Goal: Information Seeking & Learning: Learn about a topic

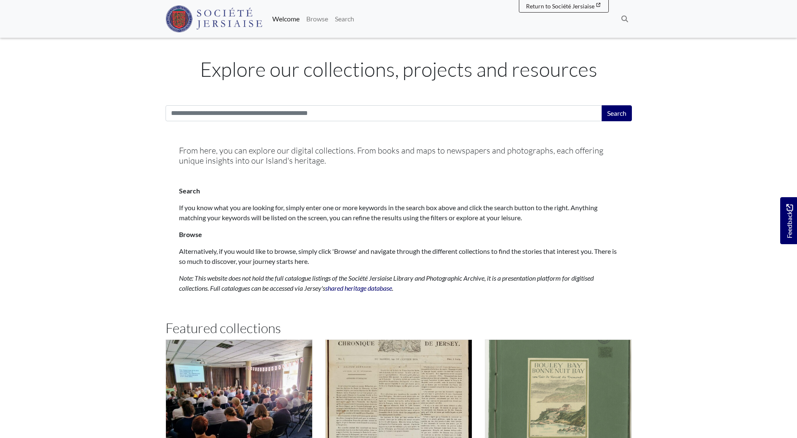
scroll to position [420, 0]
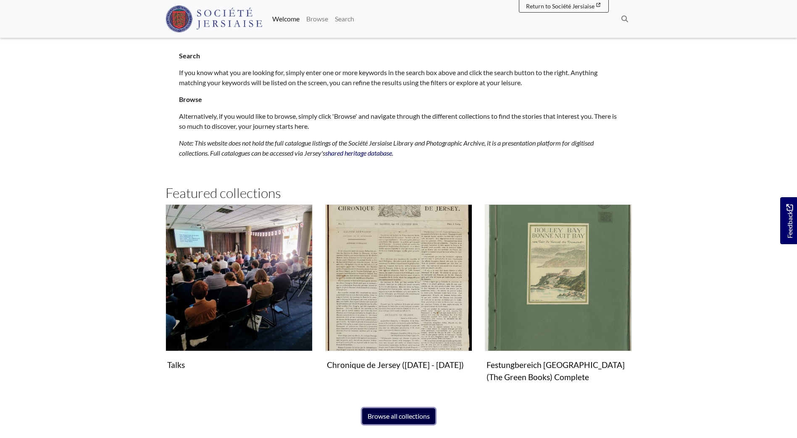
click at [420, 416] on link "Browse all collections" at bounding box center [398, 417] width 73 height 16
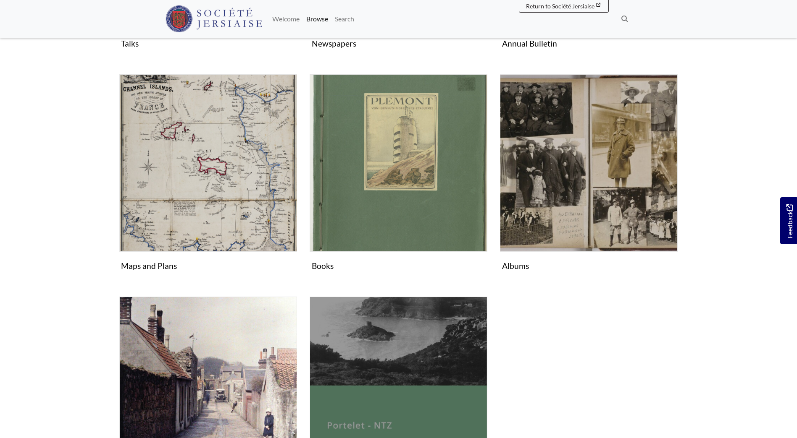
scroll to position [462, 0]
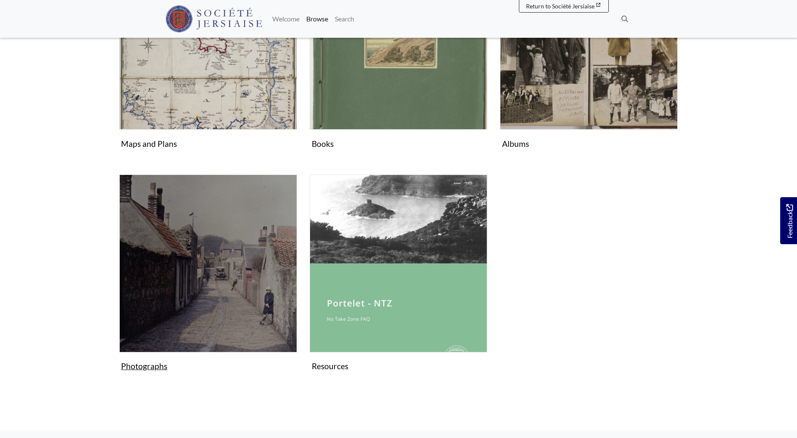
click at [147, 369] on figure "Photographs Collection" at bounding box center [208, 275] width 178 height 200
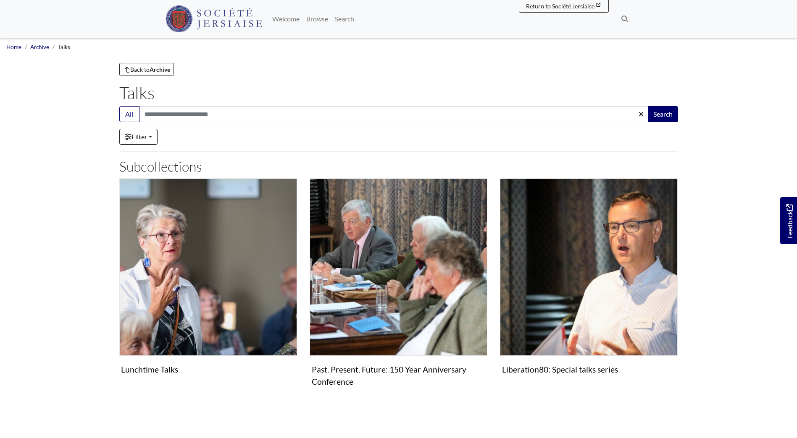
click at [717, 285] on body "Menu" at bounding box center [398, 290] width 797 height 580
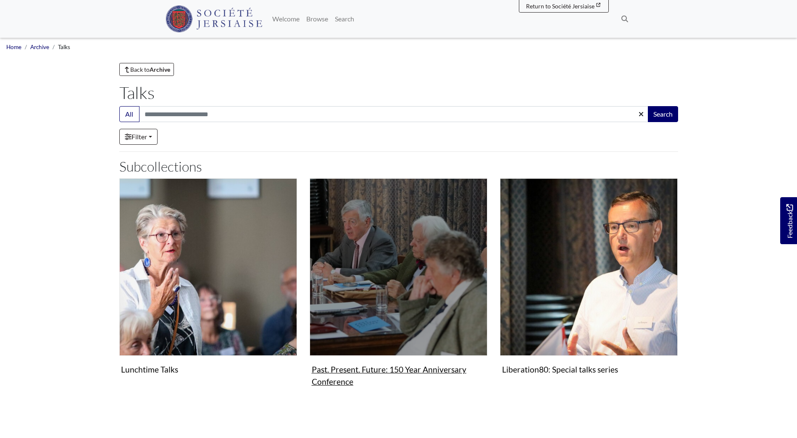
click at [330, 372] on figure "Past. Present. Future: 150 Year Anniversary Conference Collection" at bounding box center [398, 284] width 178 height 212
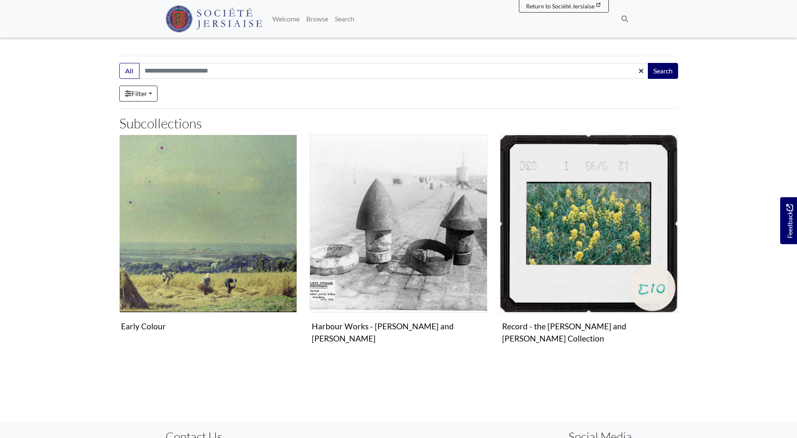
scroll to position [126, 0]
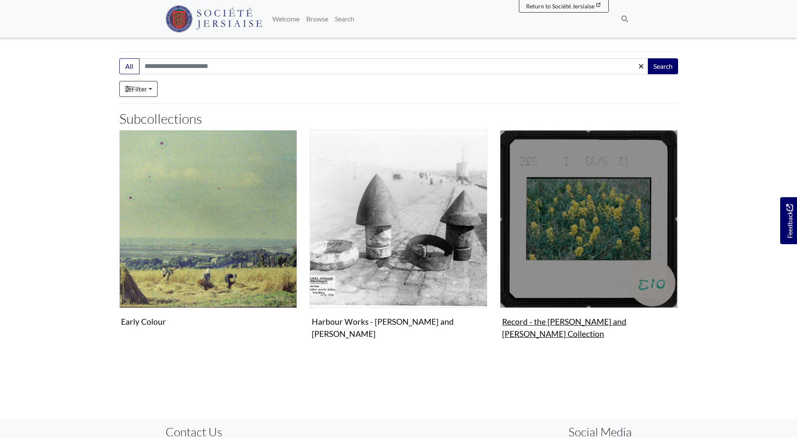
click at [547, 323] on figure "Record - the Roger and Margaret Long Collection Collection" at bounding box center [589, 236] width 178 height 212
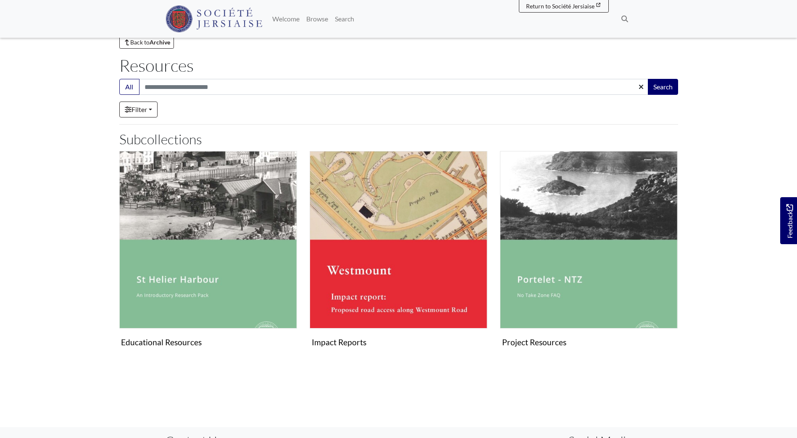
scroll to position [42, 0]
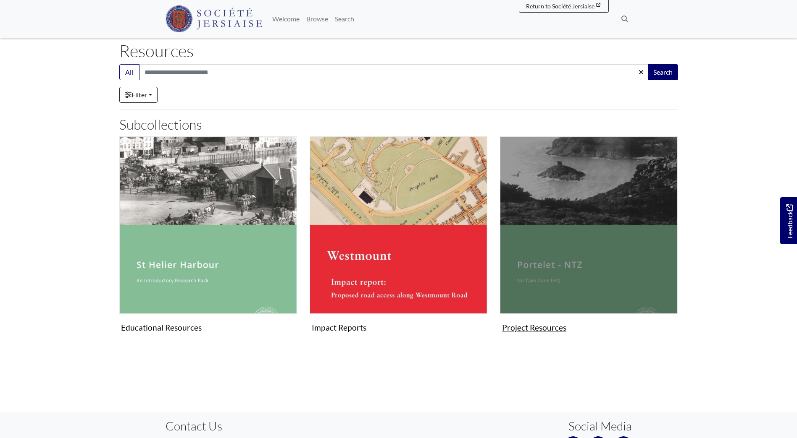
click at [614, 275] on img "Subcollection" at bounding box center [589, 225] width 178 height 178
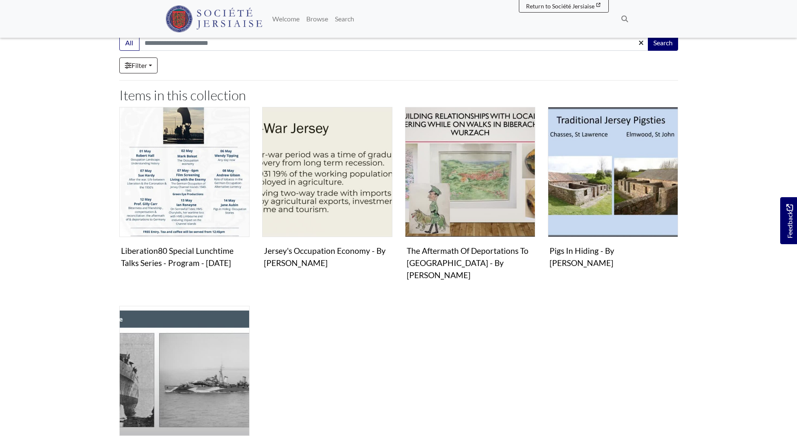
scroll to position [126, 0]
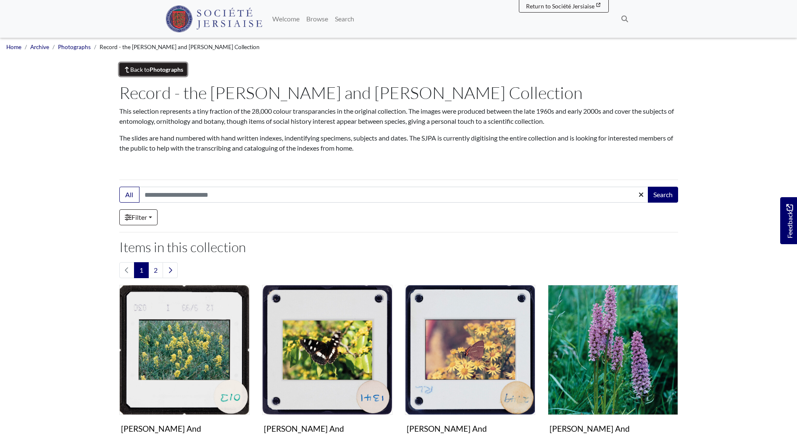
click at [163, 66] on link "Back to Photographs" at bounding box center [153, 69] width 68 height 13
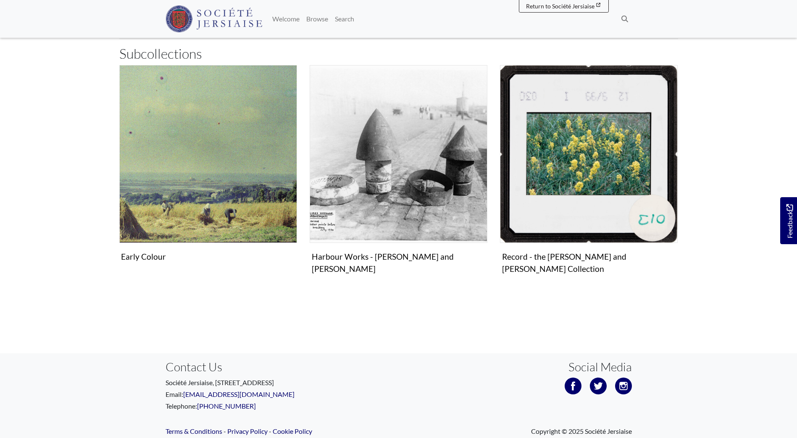
scroll to position [207, 0]
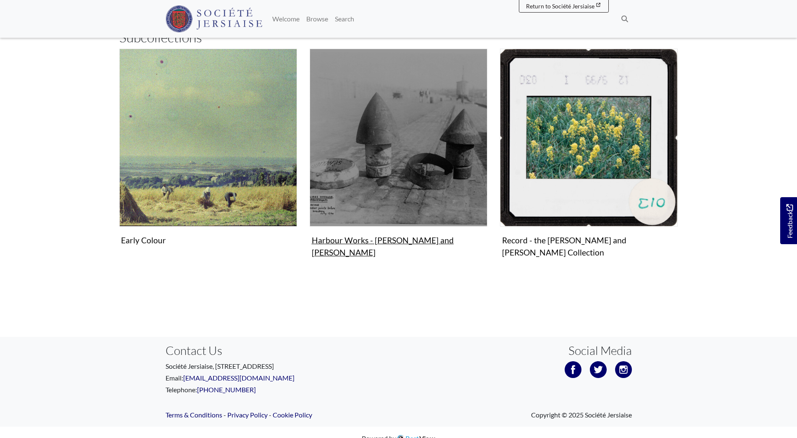
click at [382, 202] on img "Subcollection" at bounding box center [398, 138] width 178 height 178
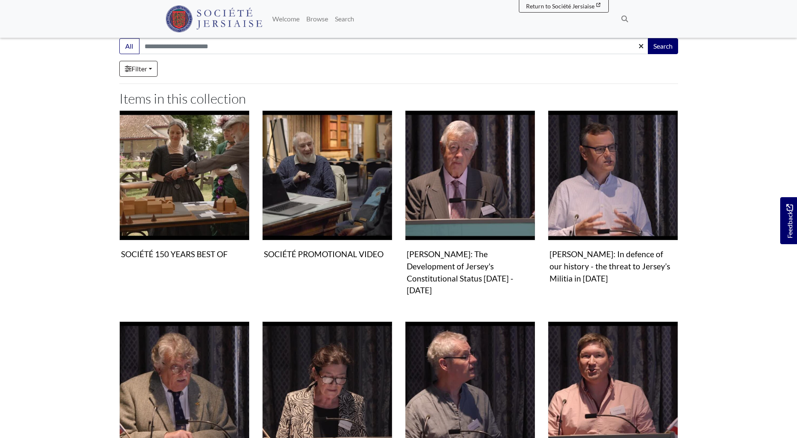
scroll to position [210, 0]
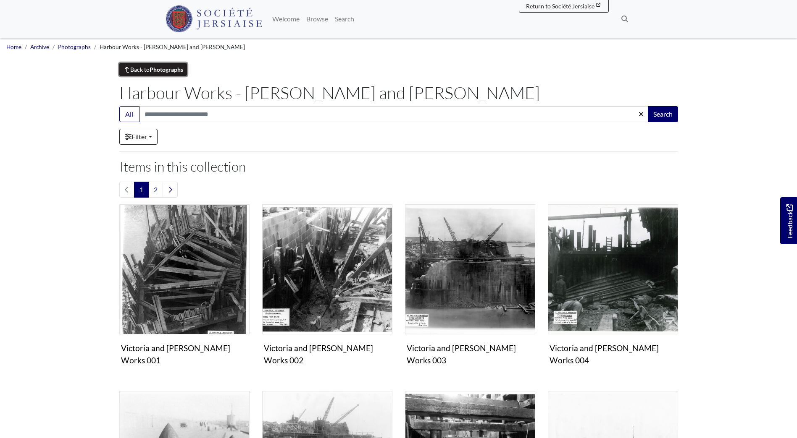
click at [165, 70] on strong "Photographs" at bounding box center [166, 69] width 34 height 7
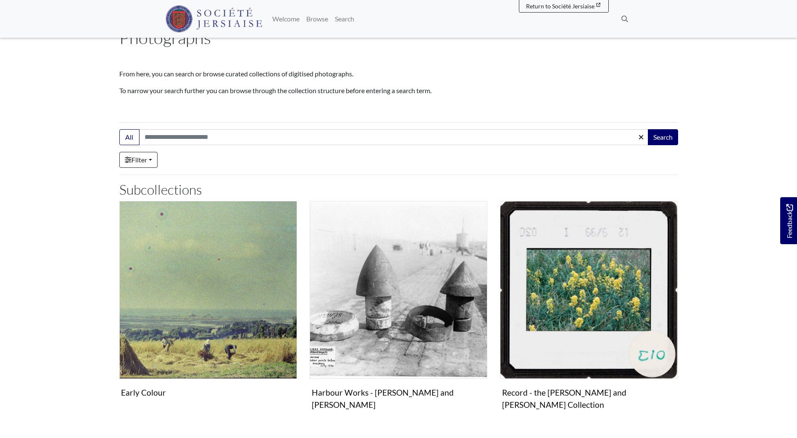
scroll to position [126, 0]
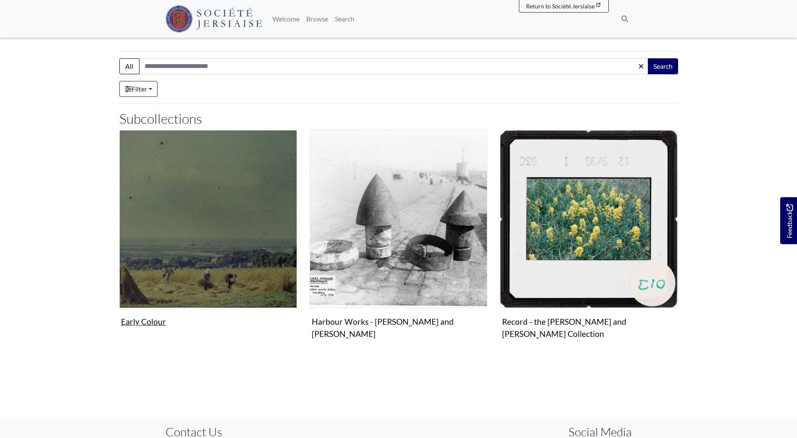
click at [179, 282] on img "Subcollection" at bounding box center [208, 219] width 178 height 178
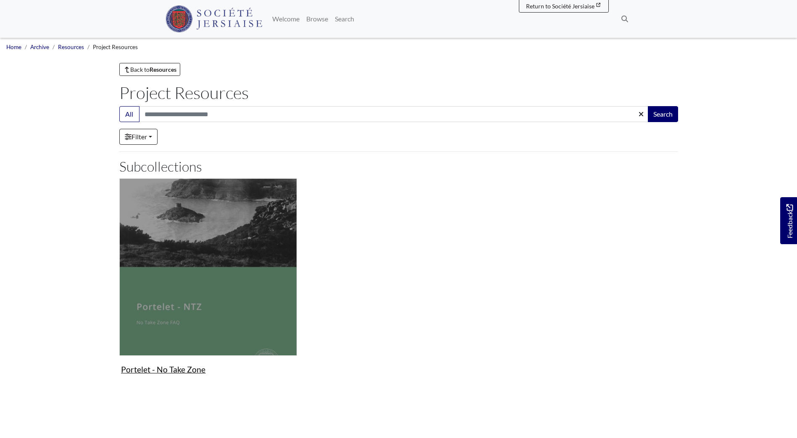
click at [203, 303] on img "Subcollection" at bounding box center [208, 267] width 178 height 178
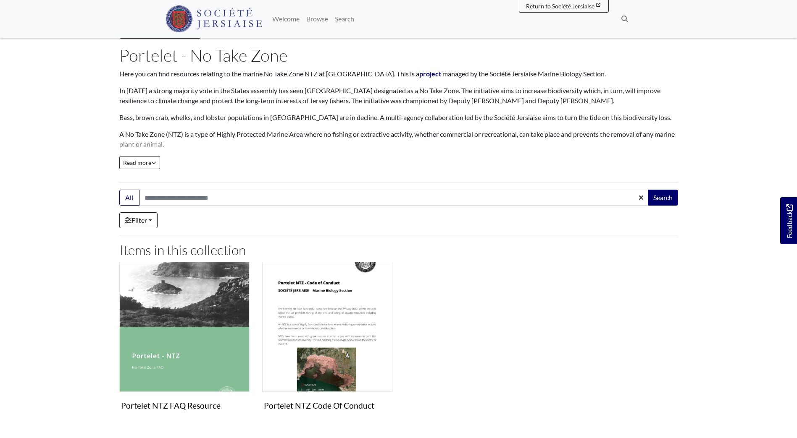
scroll to position [168, 0]
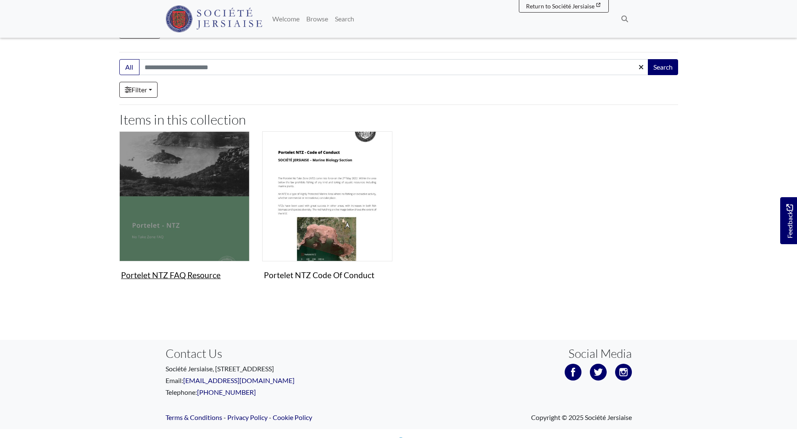
click at [176, 222] on img "Items in this Collection" at bounding box center [184, 196] width 130 height 130
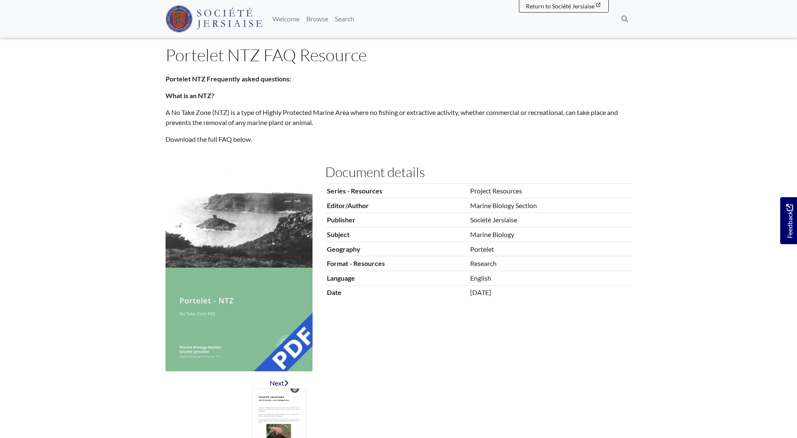
scroll to position [84, 0]
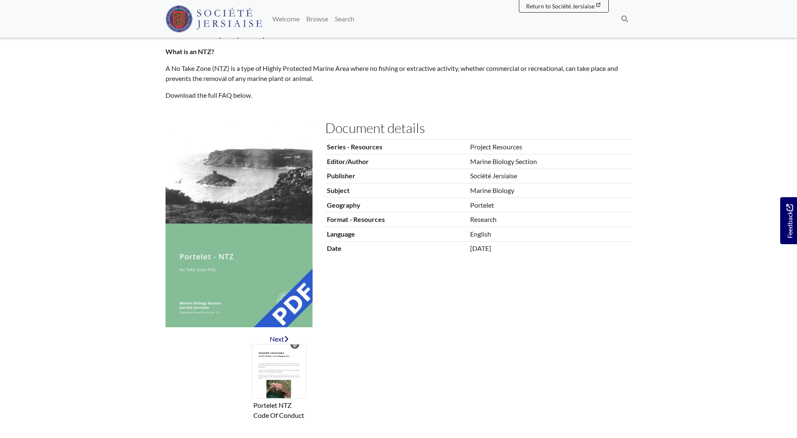
click at [271, 265] on img at bounding box center [238, 223] width 147 height 207
click at [293, 302] on img at bounding box center [238, 223] width 147 height 207
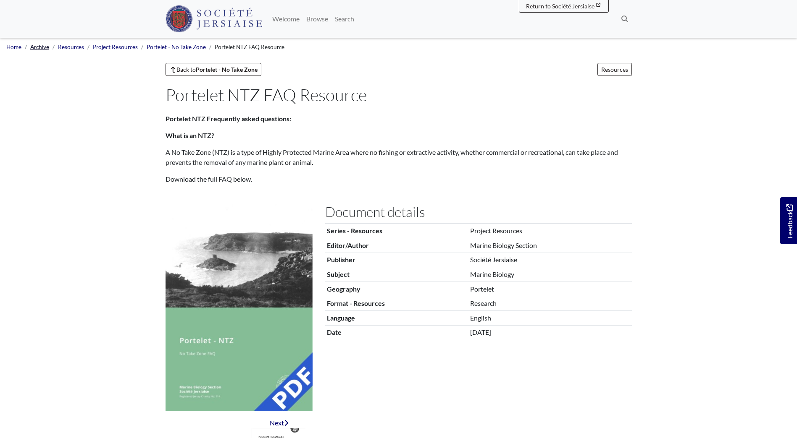
click at [37, 48] on link "Archive" at bounding box center [39, 47] width 19 height 7
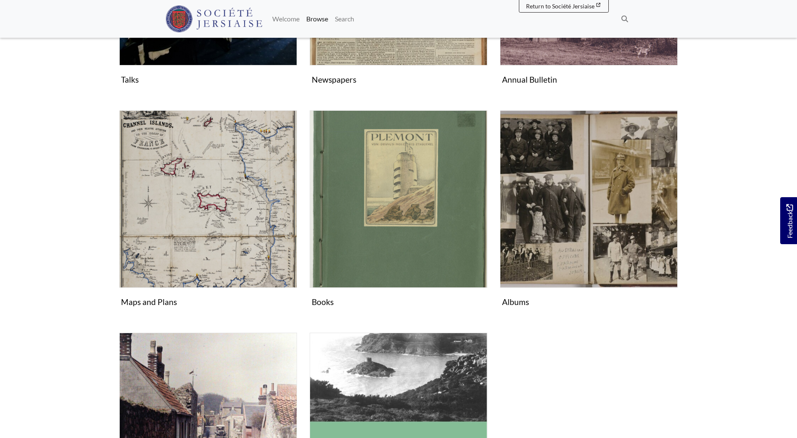
scroll to position [420, 0]
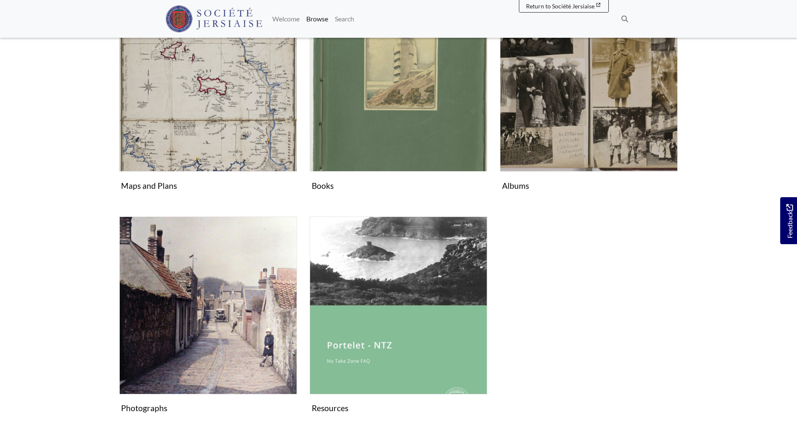
click at [254, 425] on div "Photographs Collection" at bounding box center [208, 323] width 190 height 212
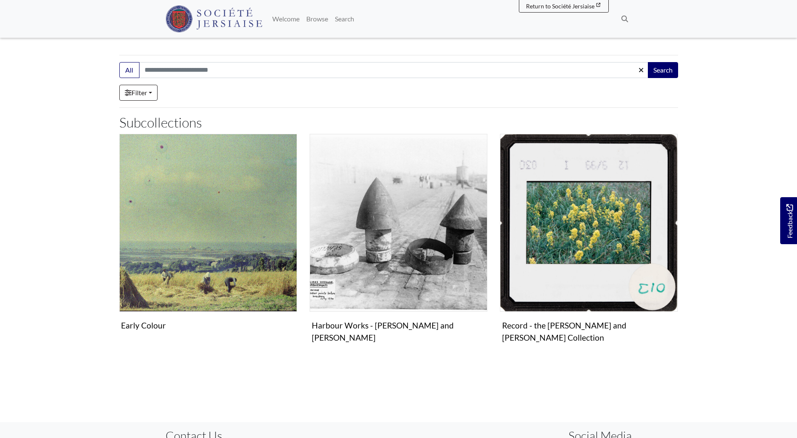
scroll to position [126, 0]
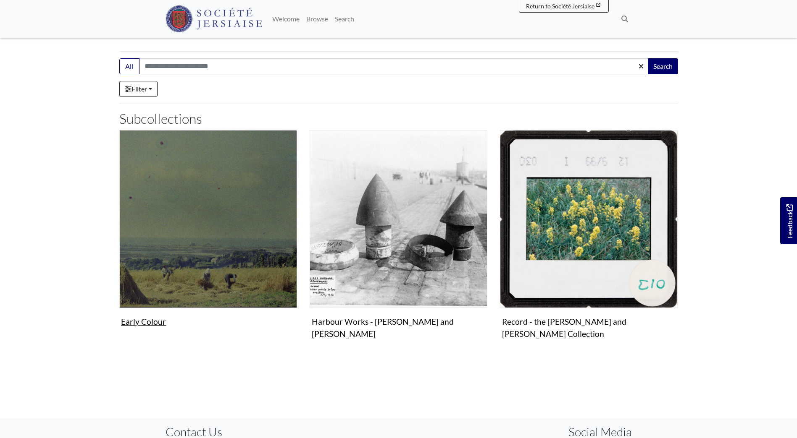
click at [140, 325] on figure "Early Colour Collection" at bounding box center [208, 230] width 178 height 200
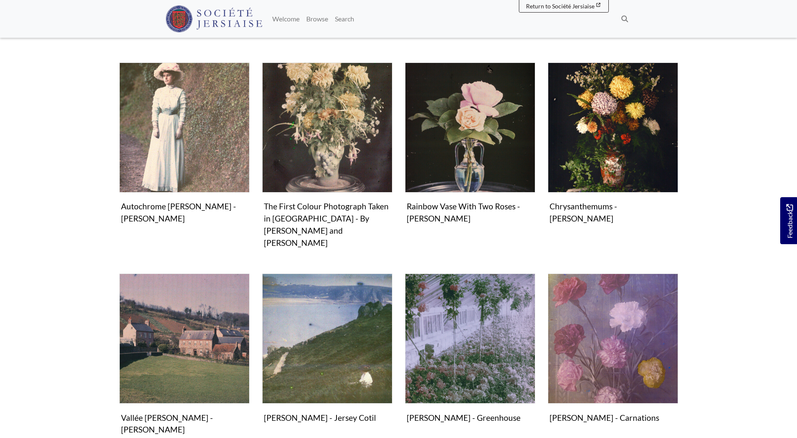
scroll to position [378, 0]
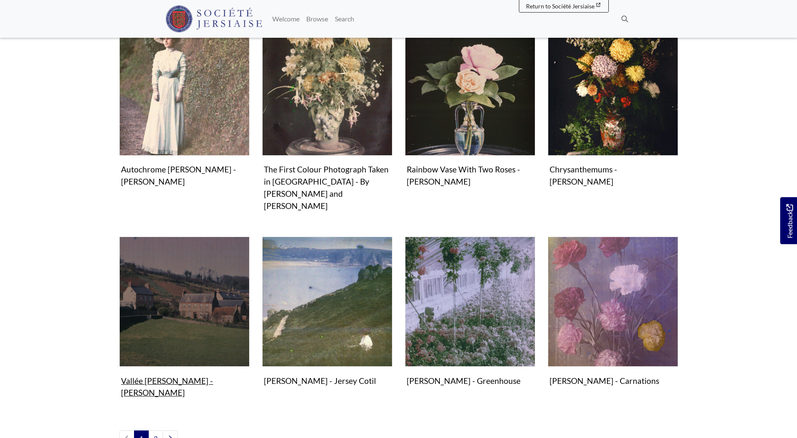
click at [186, 346] on figure "Photographs Vallée de Vaux - Emile Guiton Image" at bounding box center [184, 319] width 130 height 165
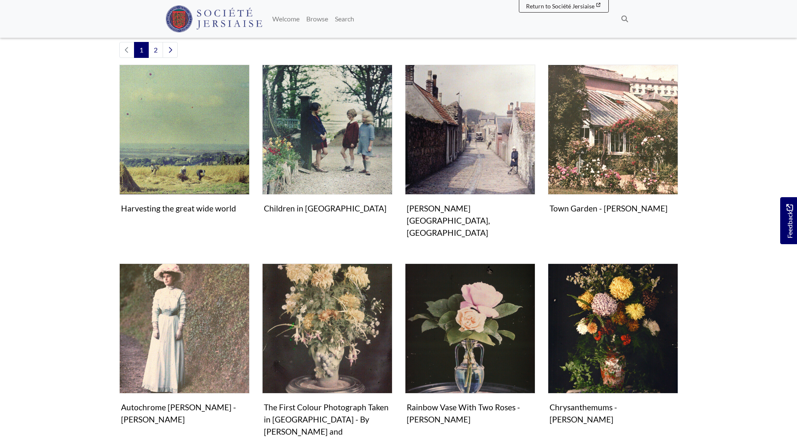
scroll to position [126, 0]
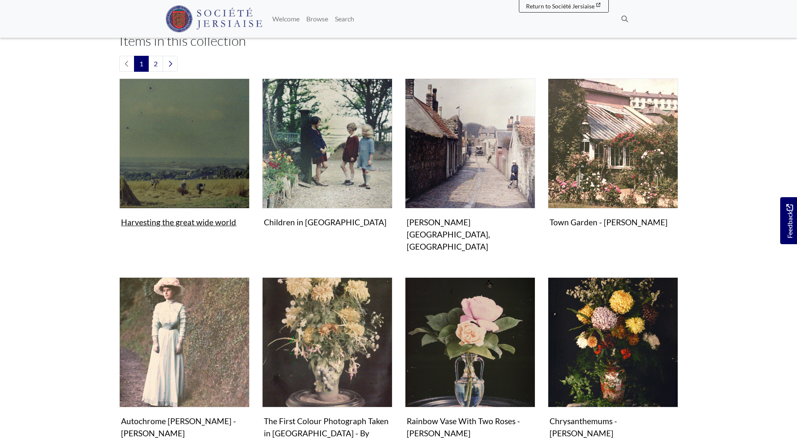
click at [178, 154] on img "Items in this Collection" at bounding box center [184, 144] width 130 height 130
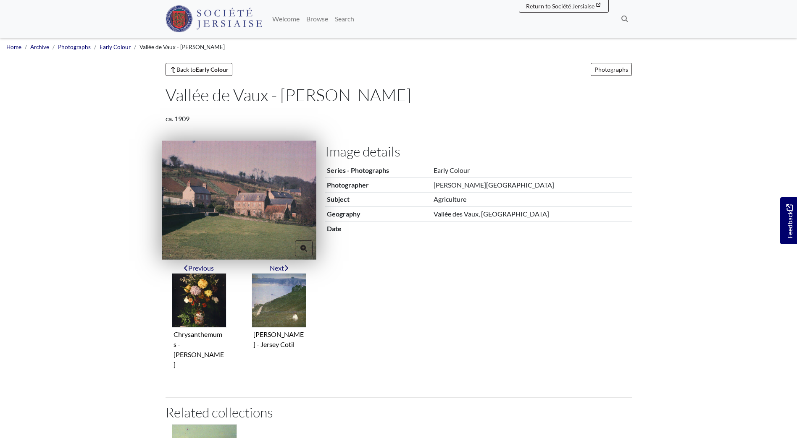
click at [257, 183] on img at bounding box center [239, 200] width 155 height 119
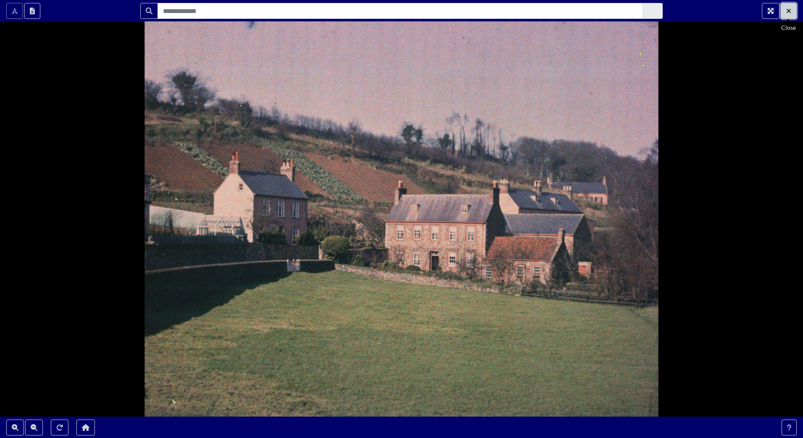
click at [789, 13] on icon "Exit Fullscreen" at bounding box center [788, 11] width 5 height 7
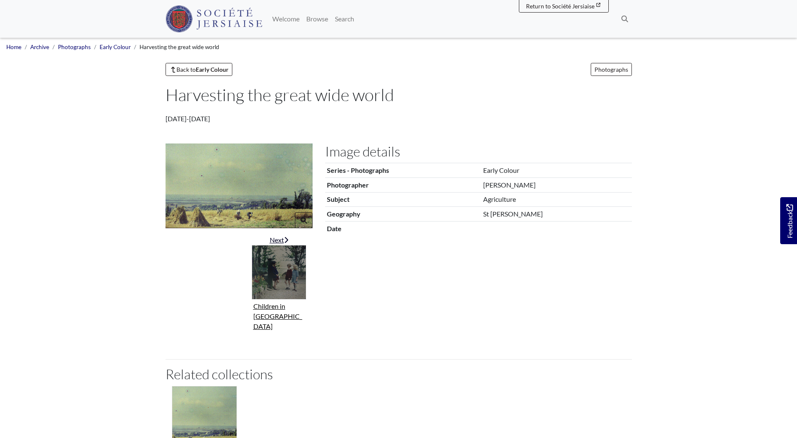
click at [285, 241] on icon "Next item" at bounding box center [286, 240] width 4 height 7
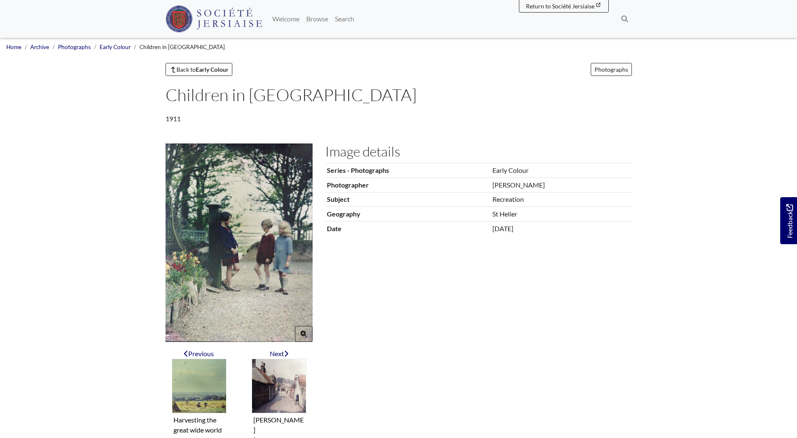
scroll to position [42, 0]
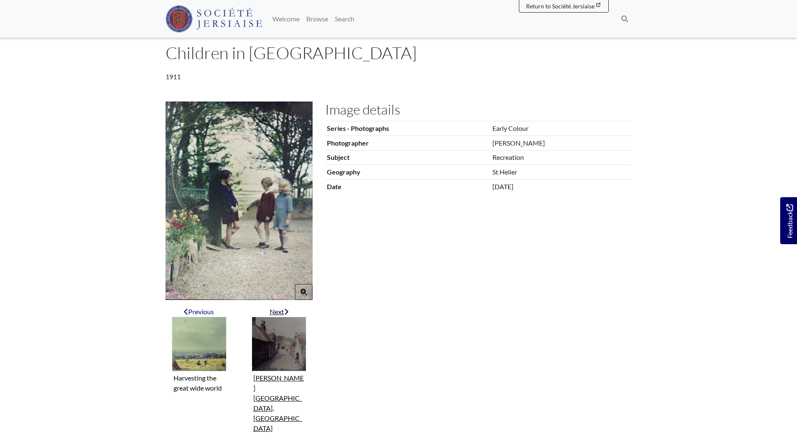
click at [276, 311] on div "Next" at bounding box center [279, 312] width 55 height 10
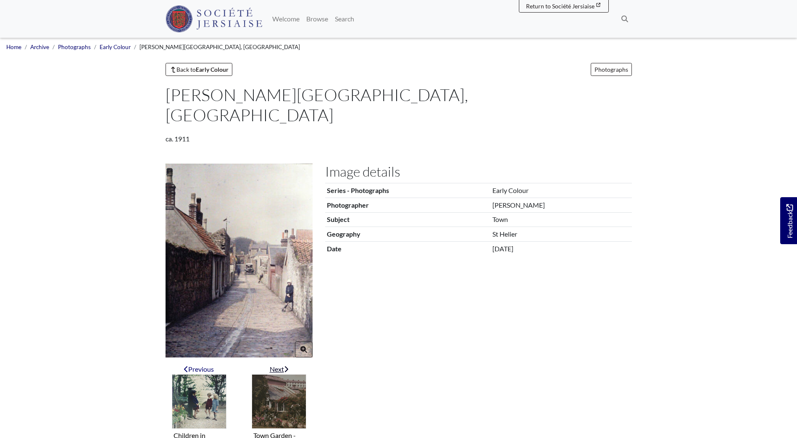
click at [275, 364] on div "Next" at bounding box center [279, 369] width 55 height 10
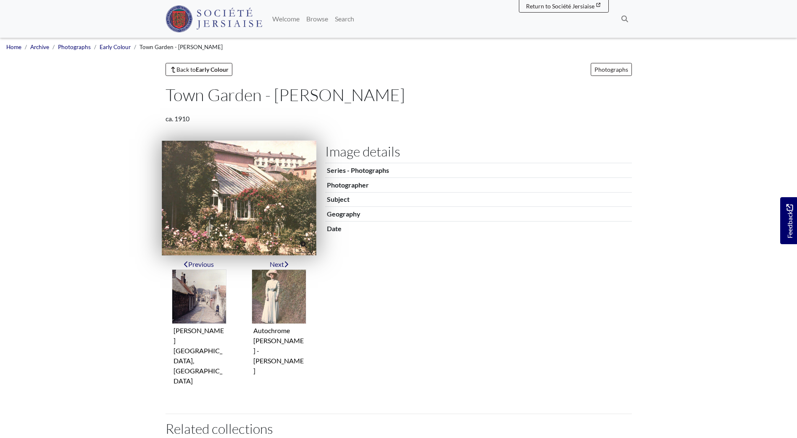
click at [256, 192] on img at bounding box center [239, 198] width 155 height 115
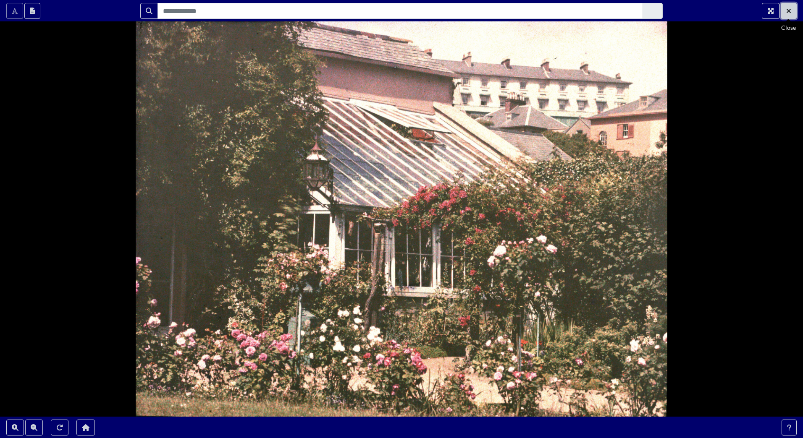
click at [789, 10] on icon "Exit Fullscreen" at bounding box center [788, 11] width 4 height 4
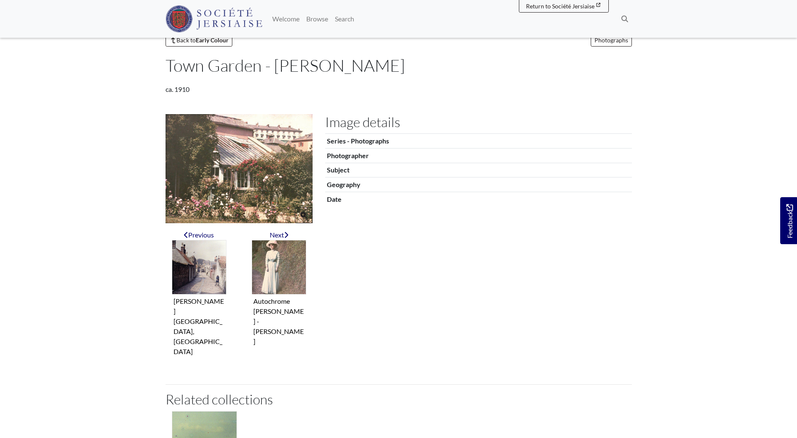
scroll to position [84, 0]
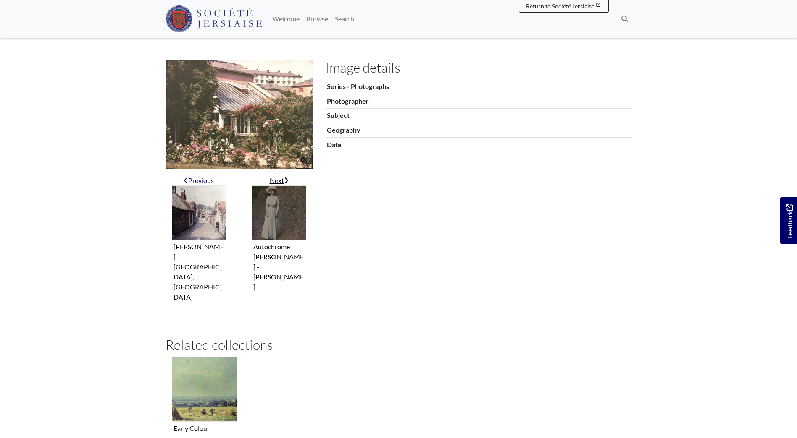
click at [283, 227] on img "Next item" at bounding box center [279, 213] width 55 height 55
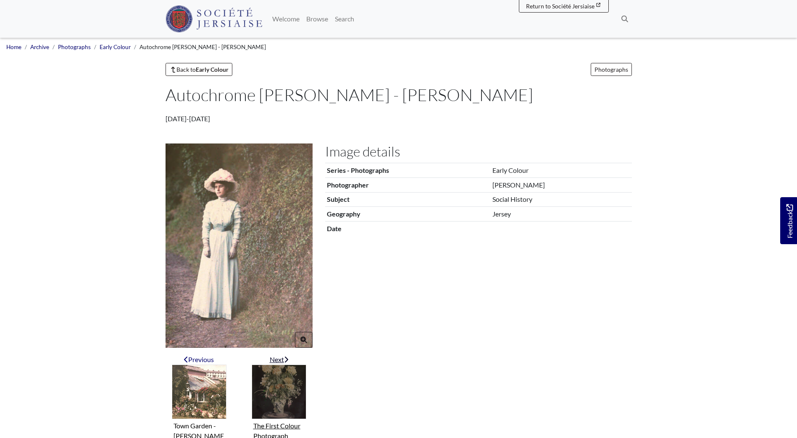
click at [292, 404] on img "Next item" at bounding box center [279, 392] width 55 height 55
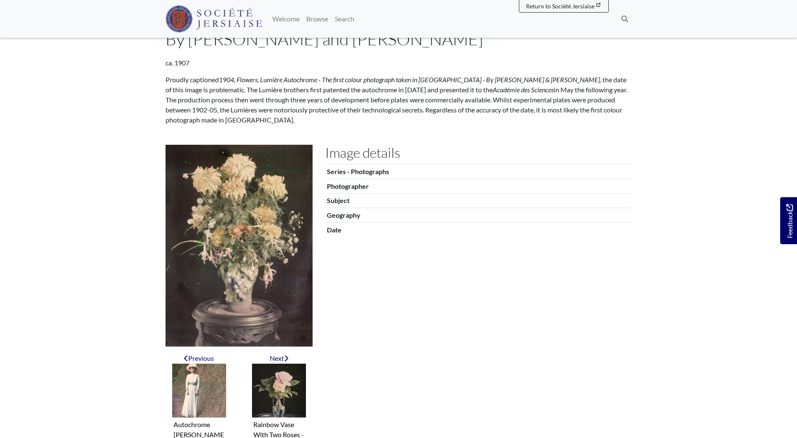
scroll to position [126, 0]
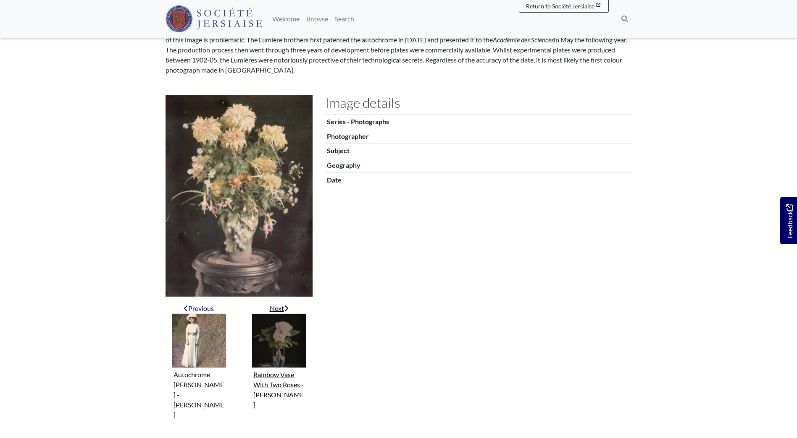
click at [283, 355] on img "Next item" at bounding box center [279, 341] width 55 height 55
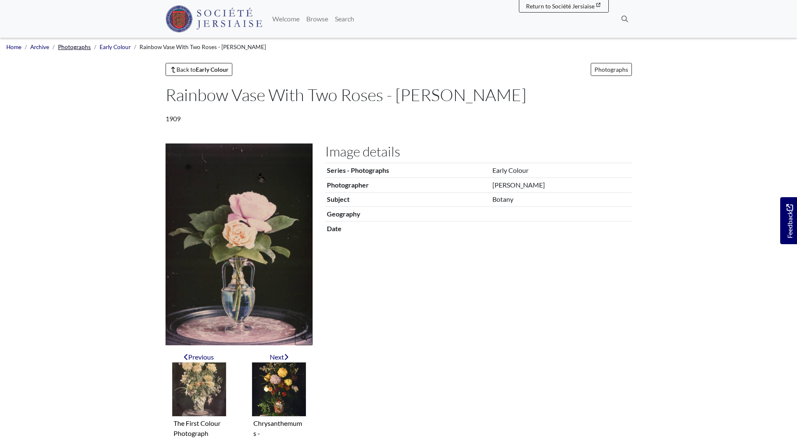
click at [73, 47] on link "Photographs" at bounding box center [74, 47] width 33 height 7
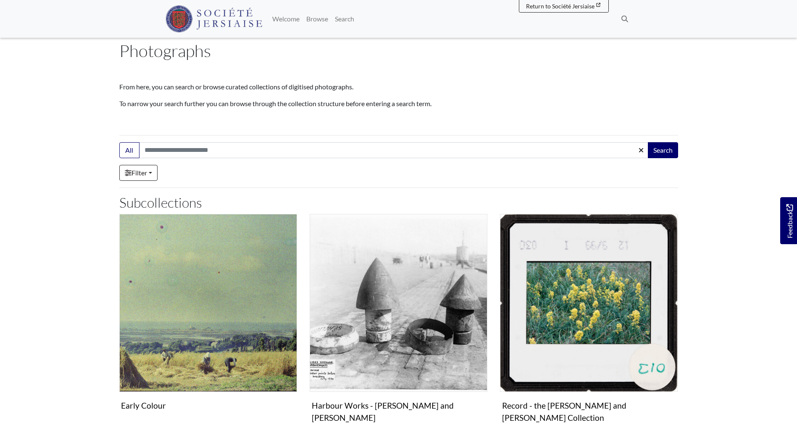
scroll to position [84, 0]
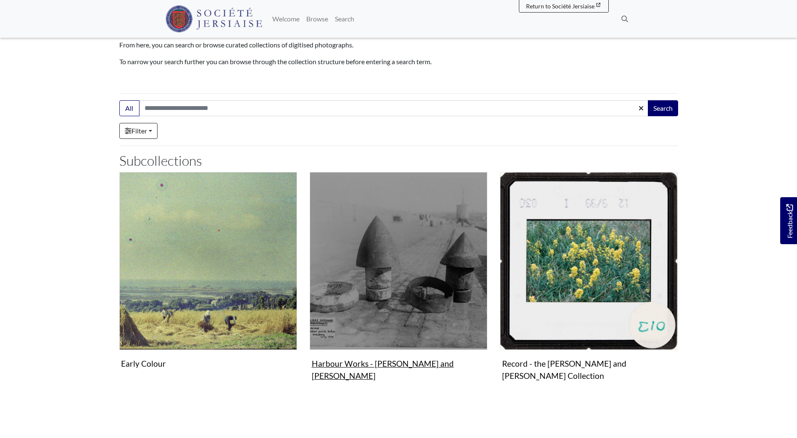
click at [379, 315] on img "Subcollection" at bounding box center [398, 261] width 178 height 178
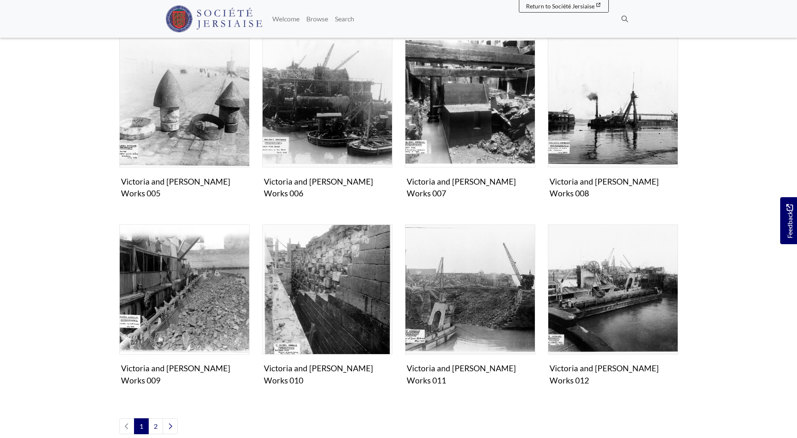
scroll to position [378, 0]
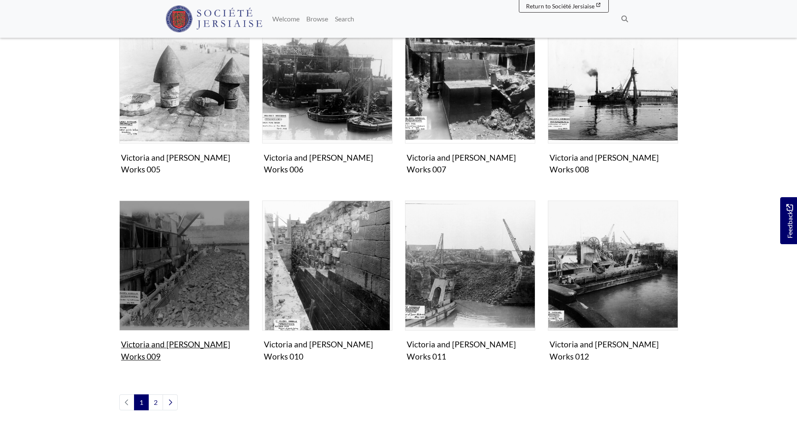
click at [213, 233] on img "Items in this Collection" at bounding box center [184, 266] width 130 height 130
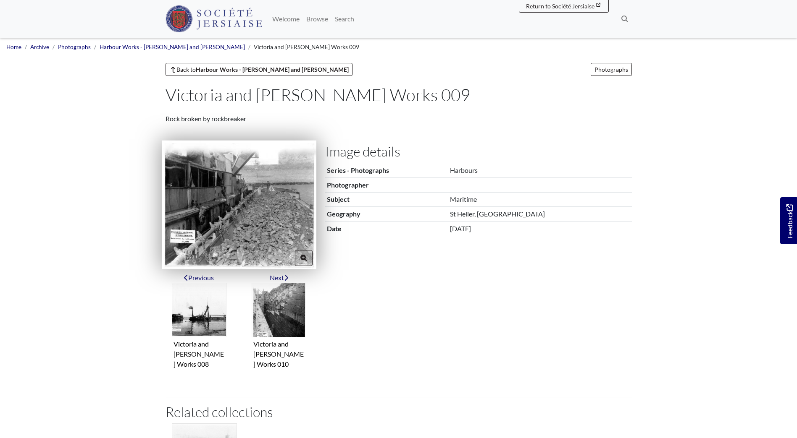
click at [183, 239] on img at bounding box center [239, 205] width 155 height 128
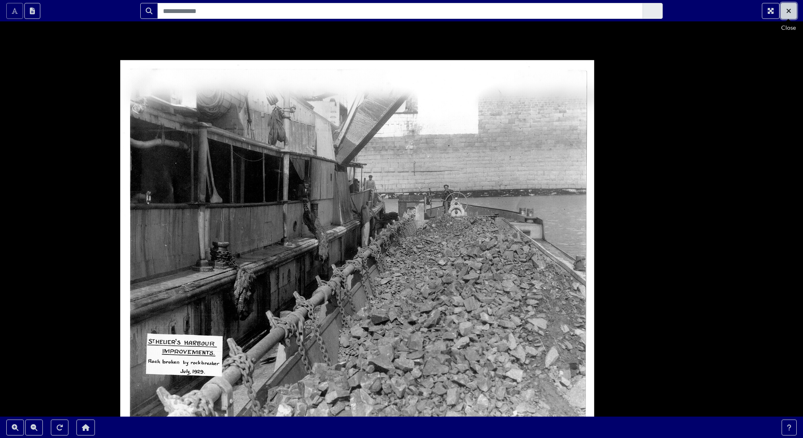
click at [796, 5] on button "Exit Fullscreen" at bounding box center [789, 11] width 16 height 16
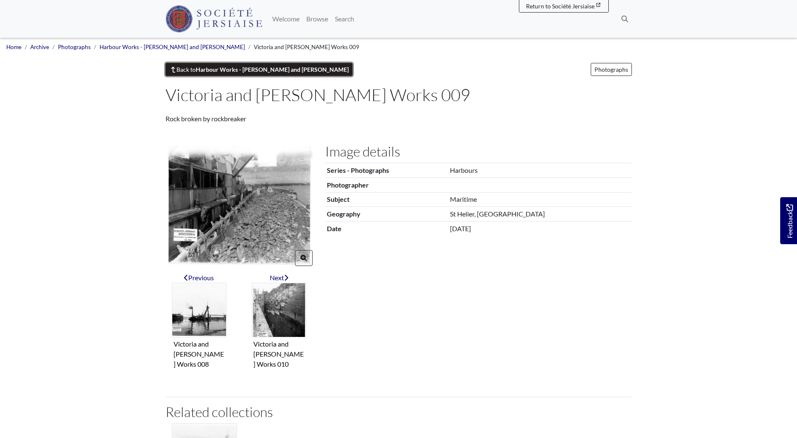
click at [233, 71] on strong "Harbour Works - [PERSON_NAME] and [PERSON_NAME]" at bounding box center [272, 69] width 153 height 7
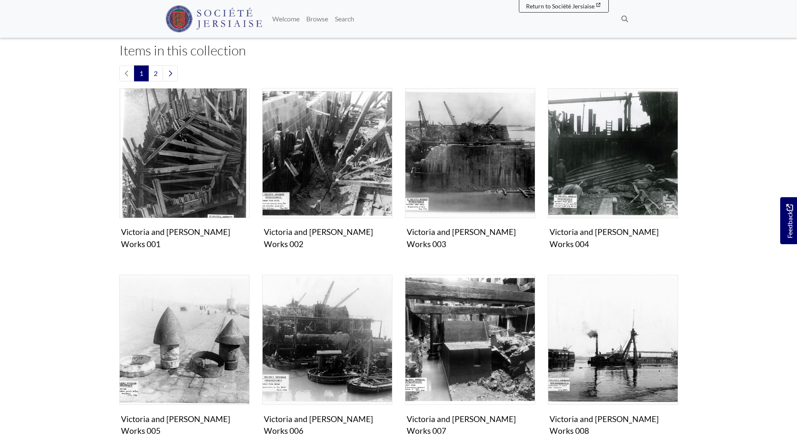
scroll to position [126, 0]
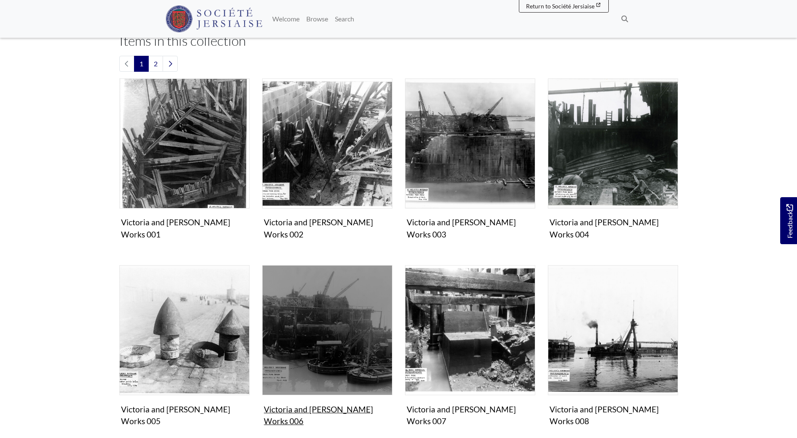
click at [315, 333] on img "Items in this Collection" at bounding box center [327, 330] width 130 height 130
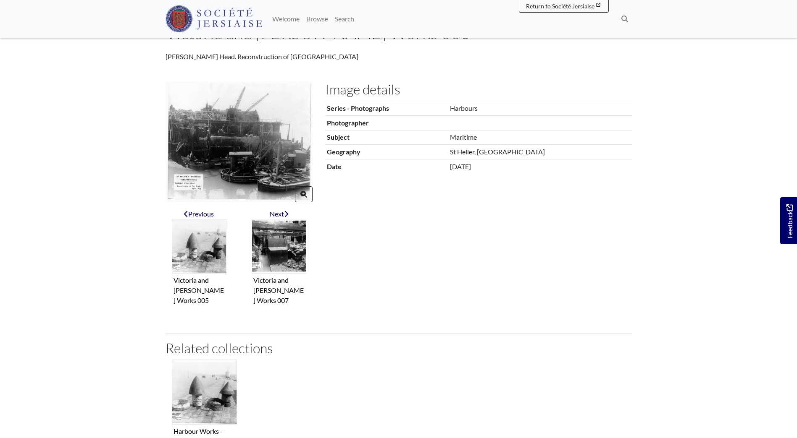
scroll to position [42, 0]
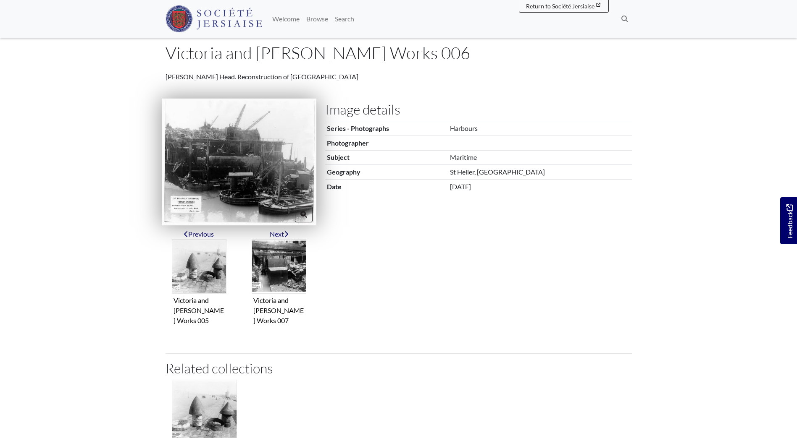
click at [260, 175] on img at bounding box center [239, 162] width 155 height 127
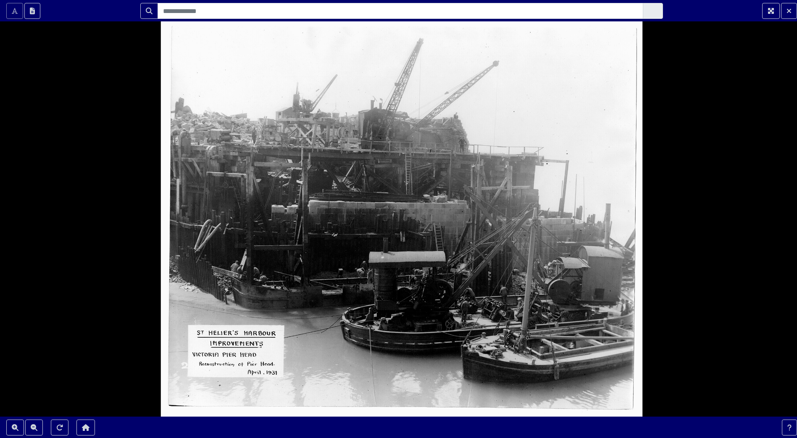
scroll to position [0, 0]
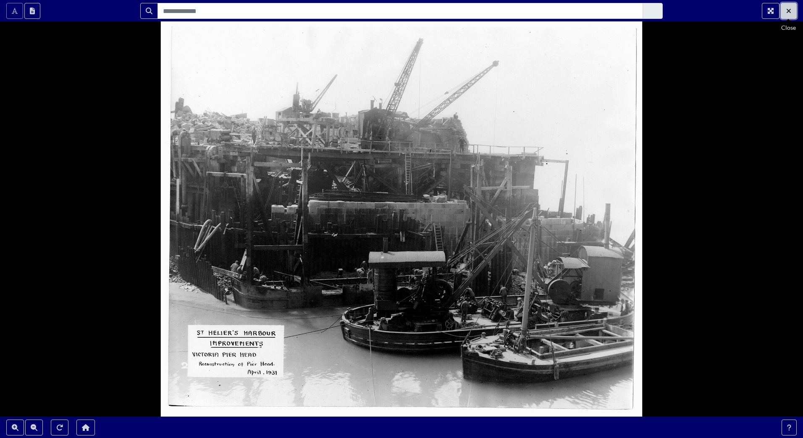
click at [791, 12] on button "Exit Fullscreen" at bounding box center [789, 11] width 16 height 16
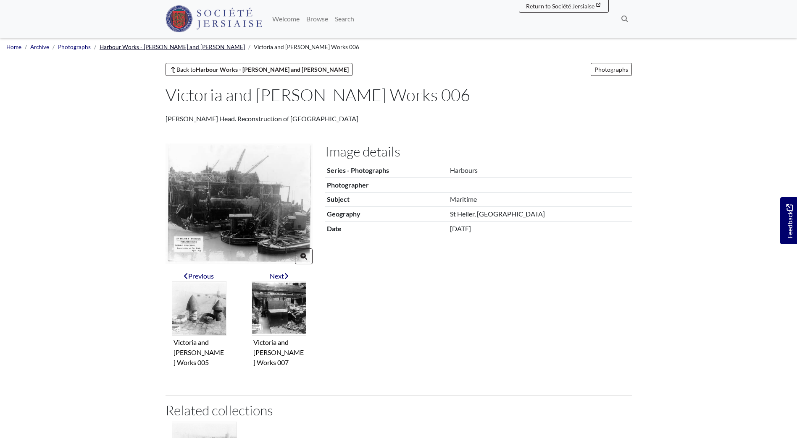
click at [179, 47] on link "Harbour Works - [PERSON_NAME] and [PERSON_NAME]" at bounding box center [172, 47] width 145 height 7
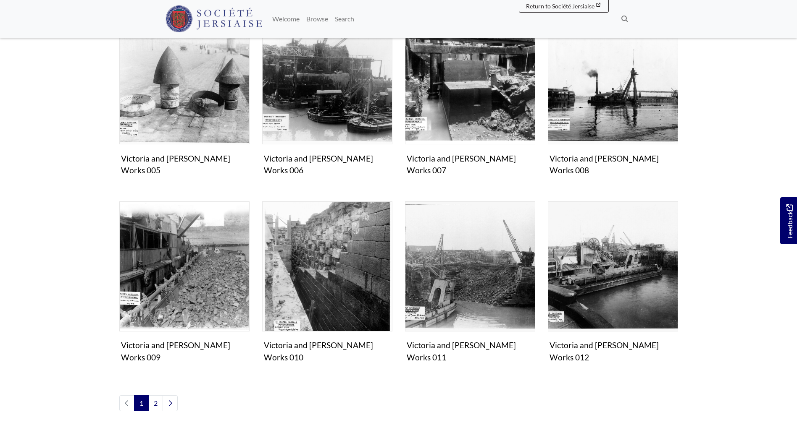
scroll to position [378, 0]
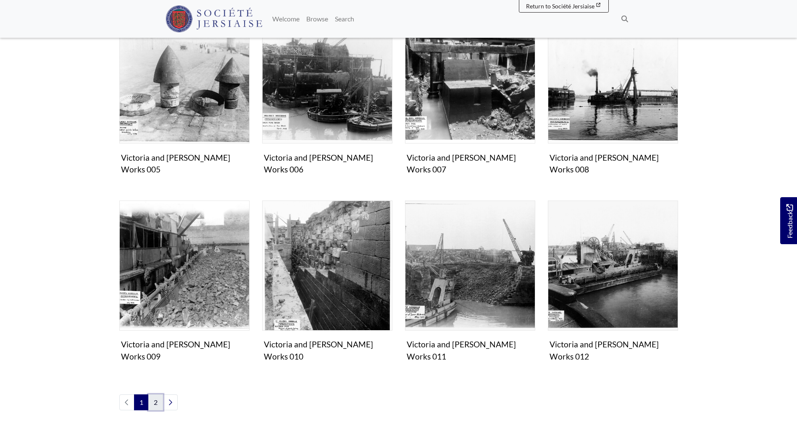
click at [158, 395] on link "2" at bounding box center [155, 403] width 15 height 16
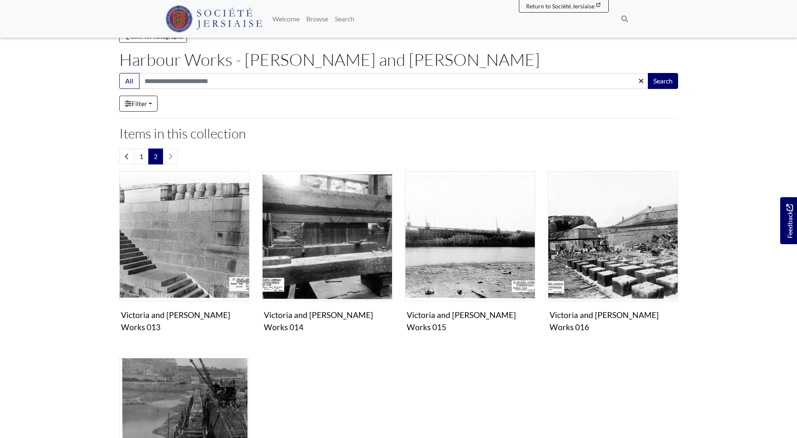
scroll to position [84, 0]
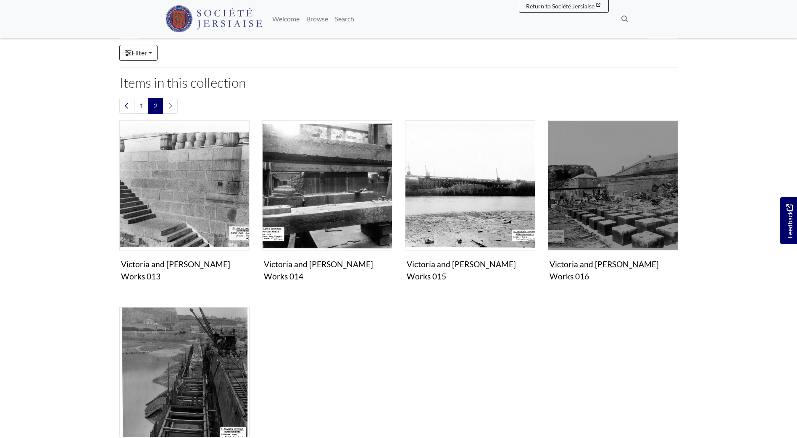
click at [631, 199] on img "Items in this Collection" at bounding box center [613, 186] width 130 height 130
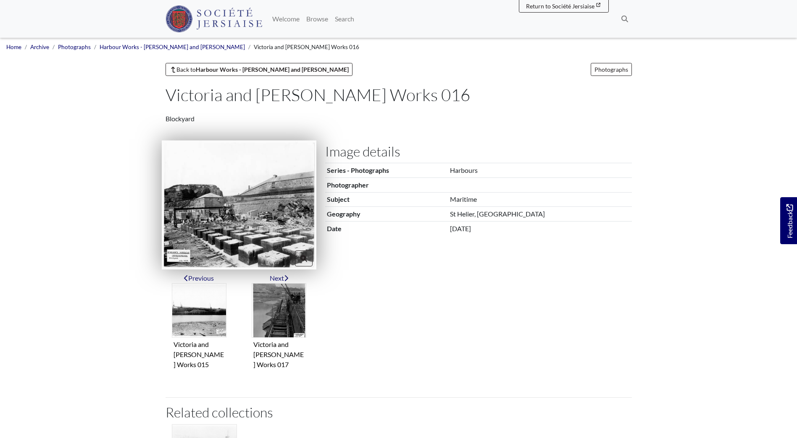
click at [245, 210] on img at bounding box center [239, 205] width 155 height 129
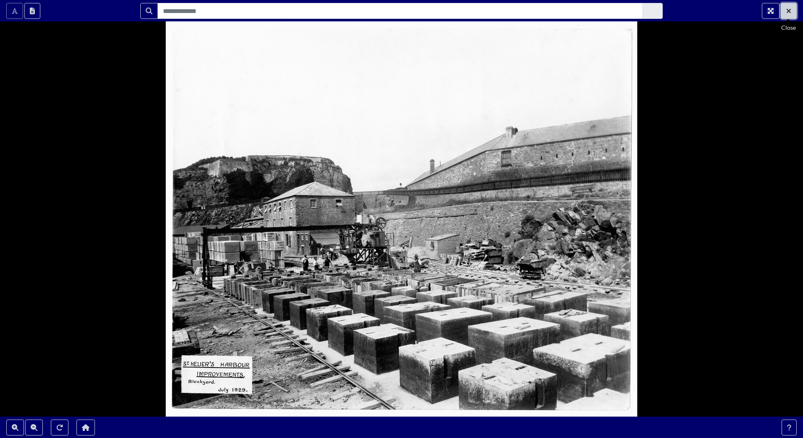
click at [791, 8] on icon "Exit Fullscreen" at bounding box center [788, 11] width 5 height 7
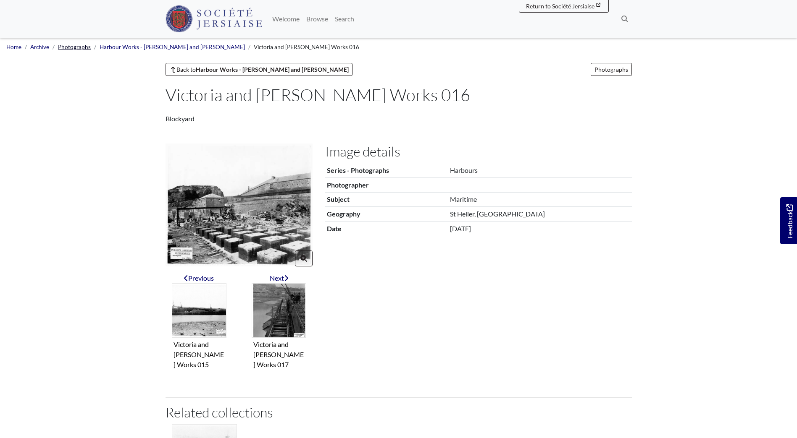
click at [78, 47] on link "Photographs" at bounding box center [74, 47] width 33 height 7
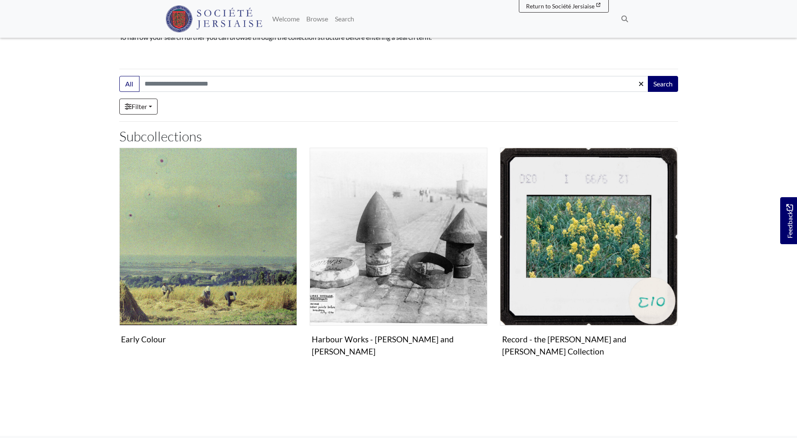
scroll to position [126, 0]
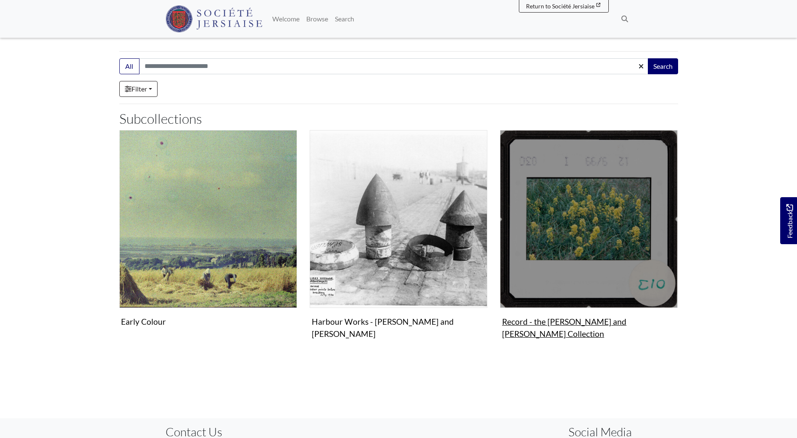
click at [588, 267] on img "Subcollection" at bounding box center [589, 219] width 178 height 178
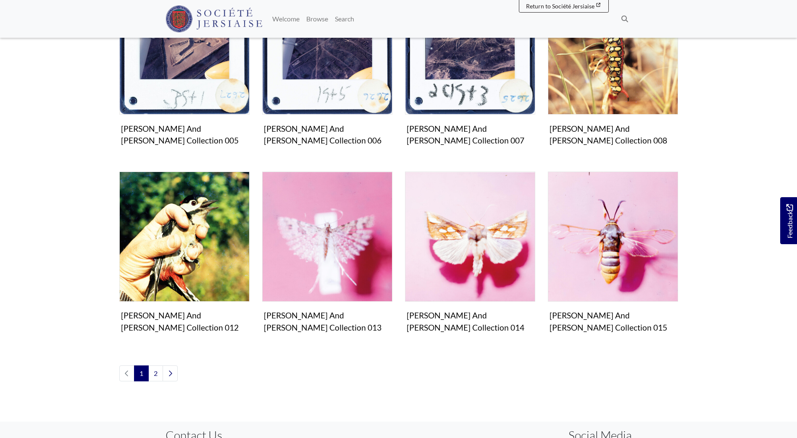
scroll to position [504, 0]
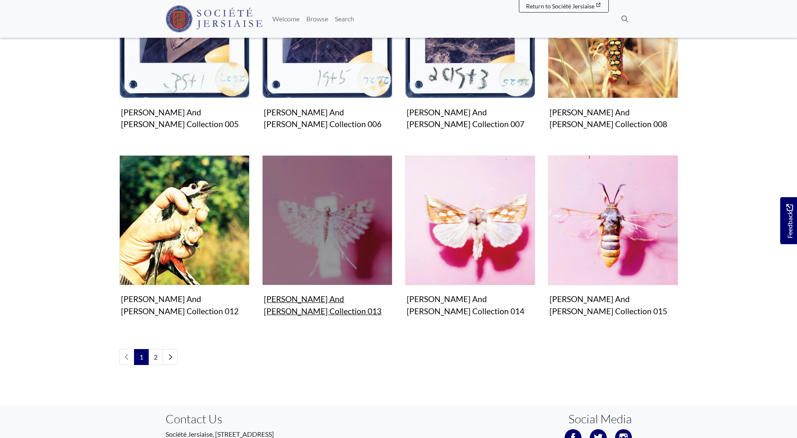
click at [291, 261] on img "Items in this Collection" at bounding box center [327, 220] width 130 height 130
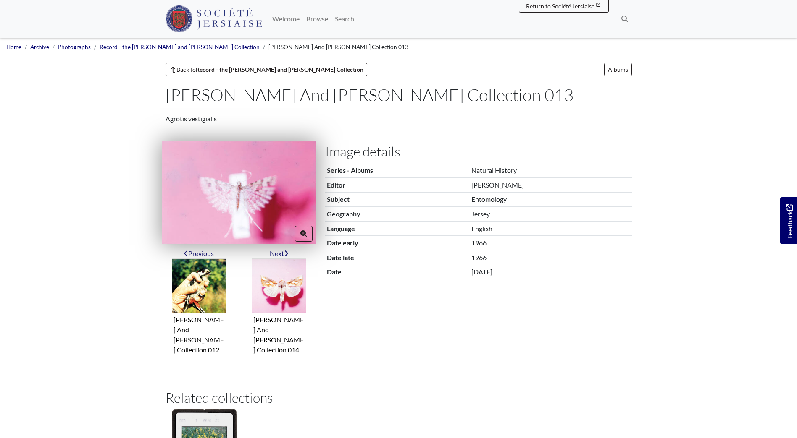
click at [247, 200] on img at bounding box center [239, 192] width 155 height 103
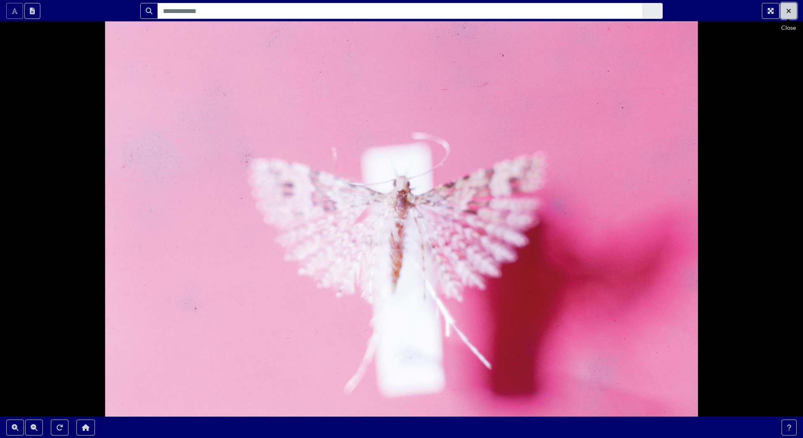
click at [785, 13] on button "Exit Fullscreen" at bounding box center [789, 11] width 16 height 16
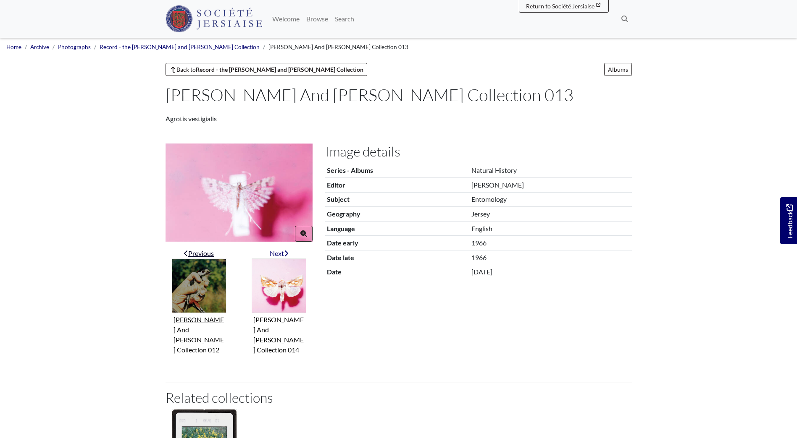
click at [205, 283] on img "Previous item" at bounding box center [199, 286] width 55 height 55
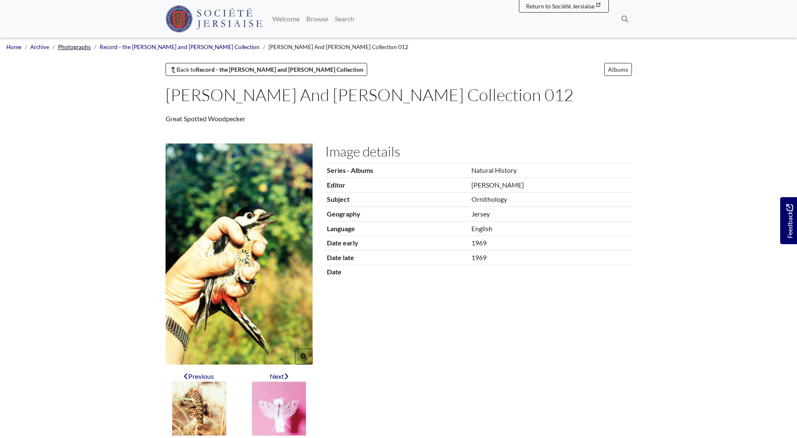
click at [73, 49] on link "Photographs" at bounding box center [74, 47] width 33 height 7
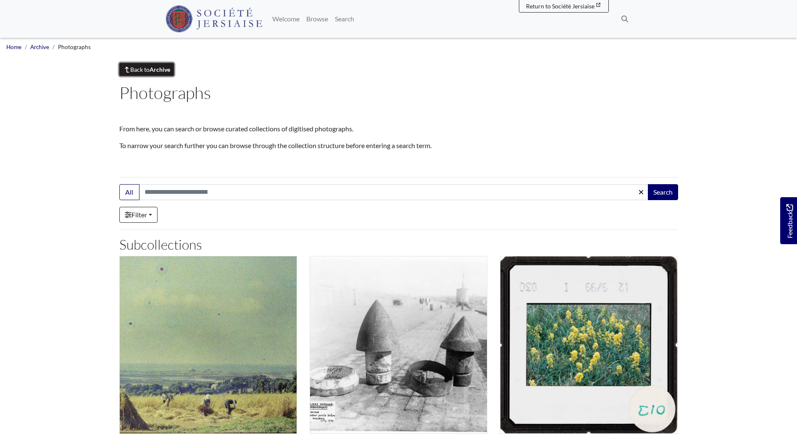
click at [135, 68] on link "Back to Archive" at bounding box center [146, 69] width 55 height 13
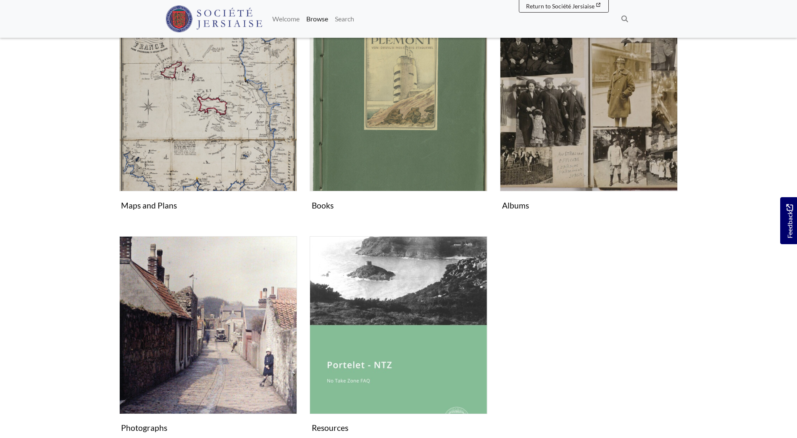
scroll to position [420, 0]
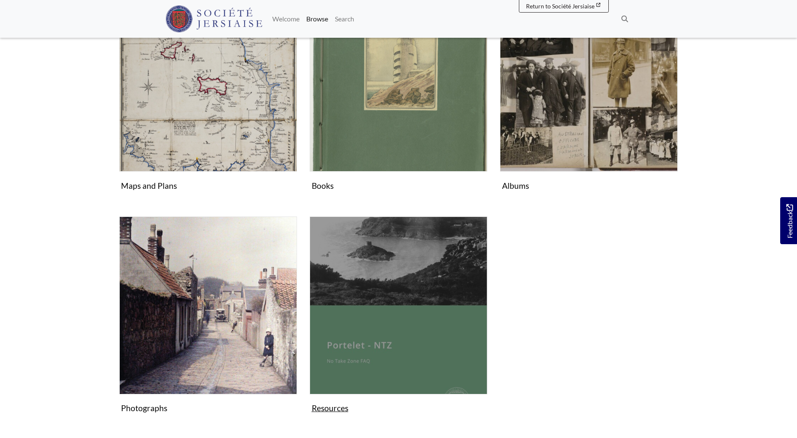
click at [356, 327] on img "Subcollection" at bounding box center [398, 306] width 178 height 178
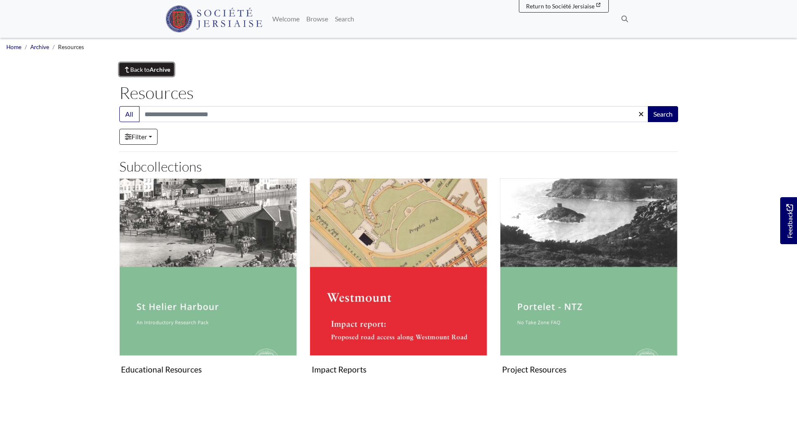
click at [162, 67] on strong "Archive" at bounding box center [159, 69] width 21 height 7
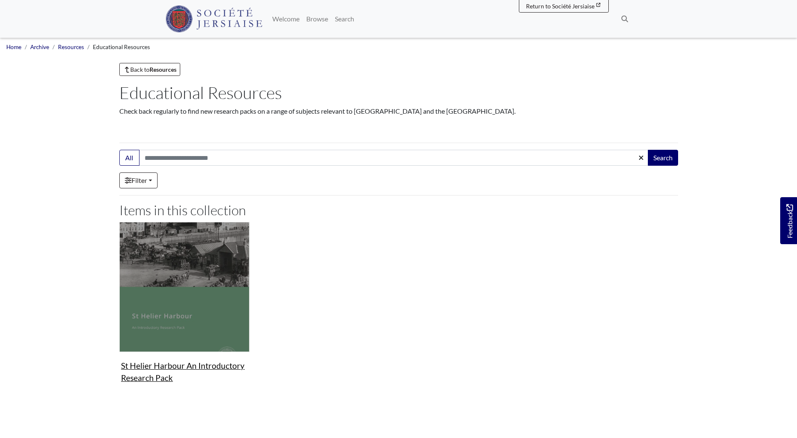
click at [222, 368] on figure "Resources St Helier Harbour An Introductory Research Pack Document" at bounding box center [184, 304] width 130 height 165
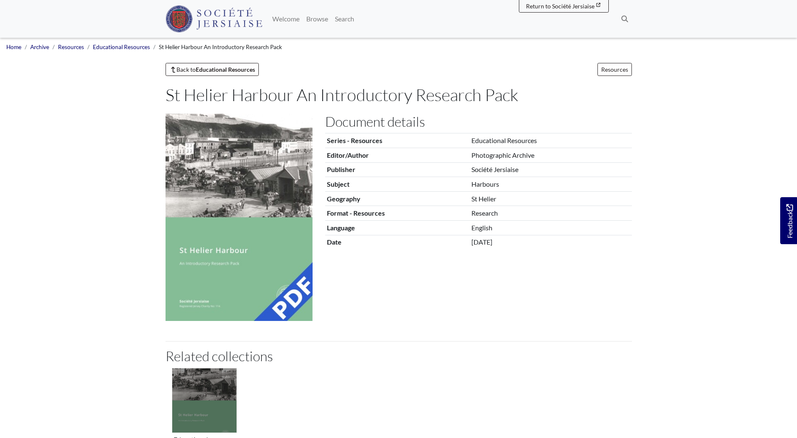
click at [218, 399] on img "Collection related to this item" at bounding box center [204, 400] width 65 height 65
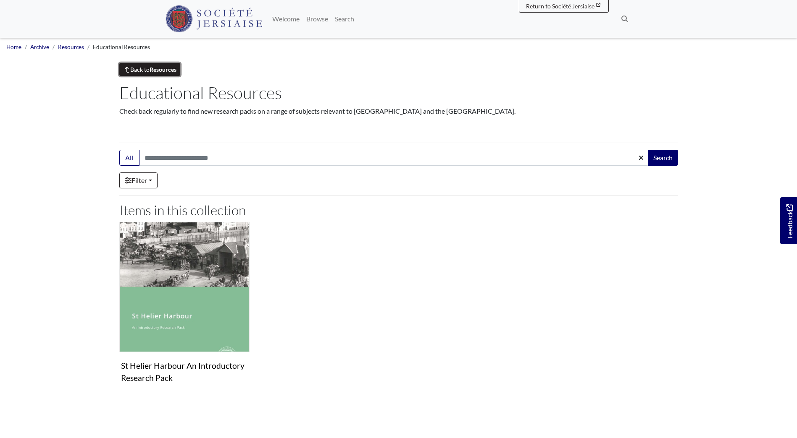
click at [157, 67] on strong "Resources" at bounding box center [162, 69] width 27 height 7
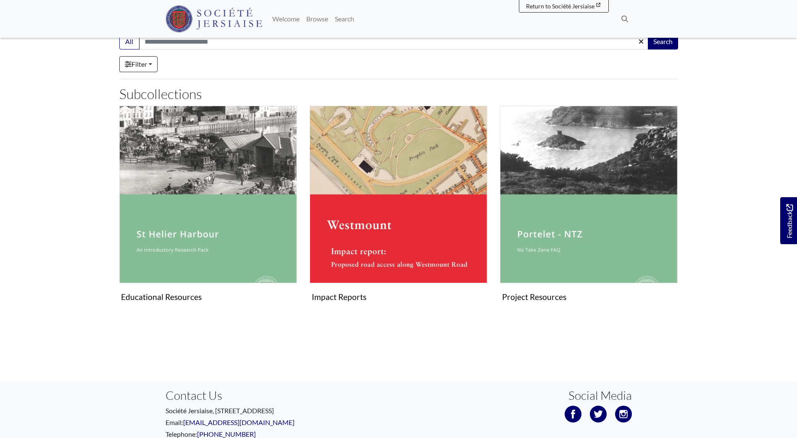
scroll to position [84, 0]
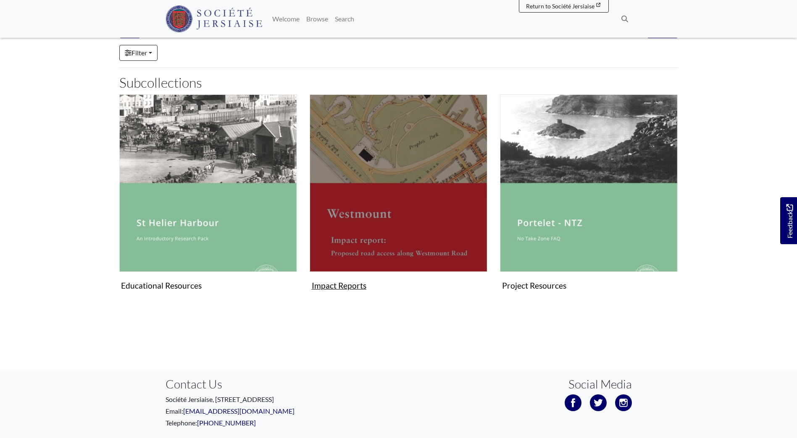
click at [427, 216] on img "Subcollection" at bounding box center [398, 183] width 178 height 178
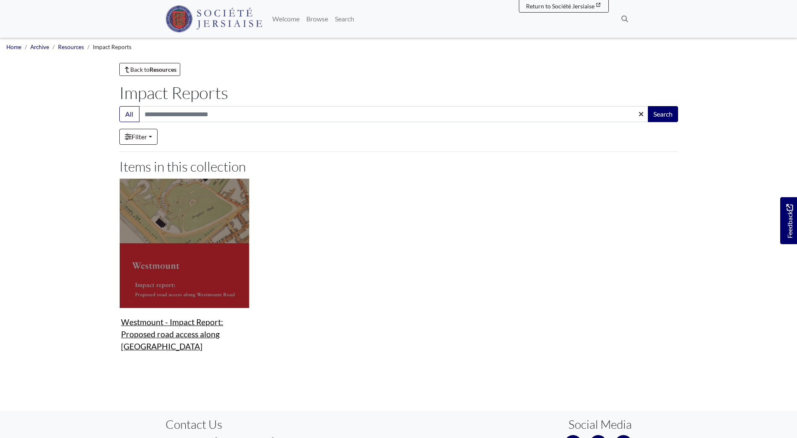
click at [158, 323] on figure "Resources Westmount - Impact Report: Proposed road access along Westmount Road …" at bounding box center [184, 266] width 130 height 176
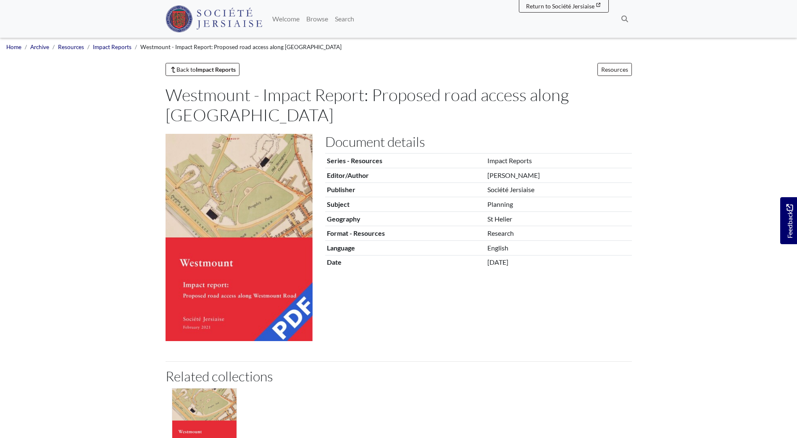
scroll to position [84, 0]
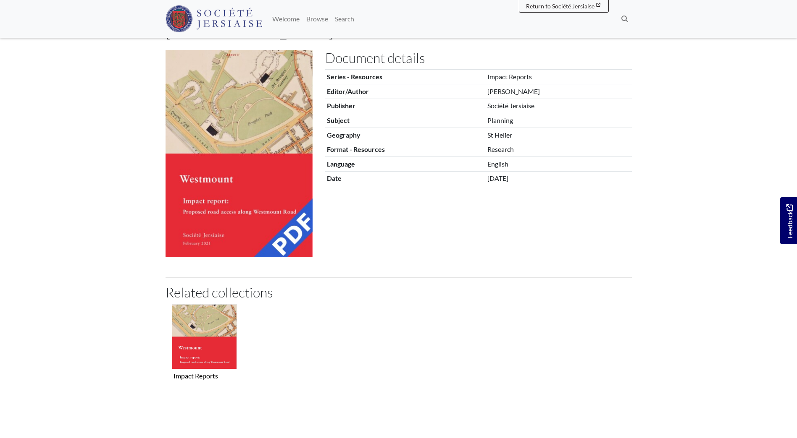
click at [242, 204] on img at bounding box center [238, 153] width 147 height 207
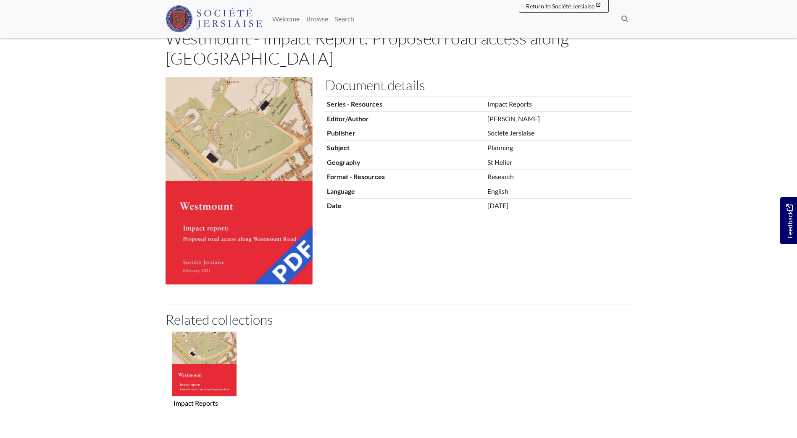
scroll to position [42, 0]
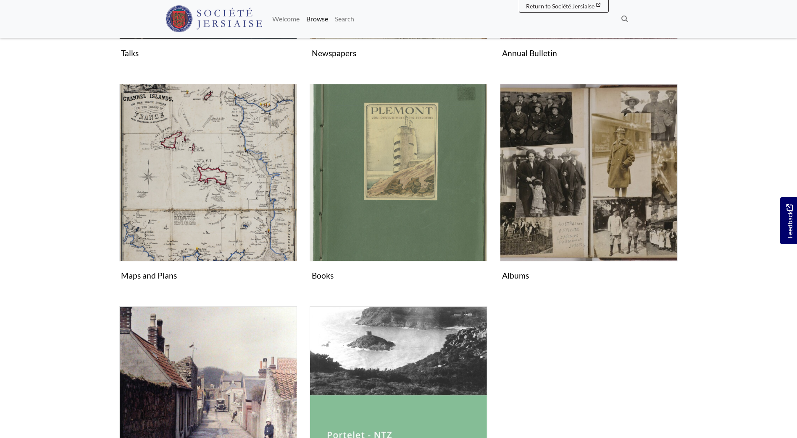
scroll to position [336, 0]
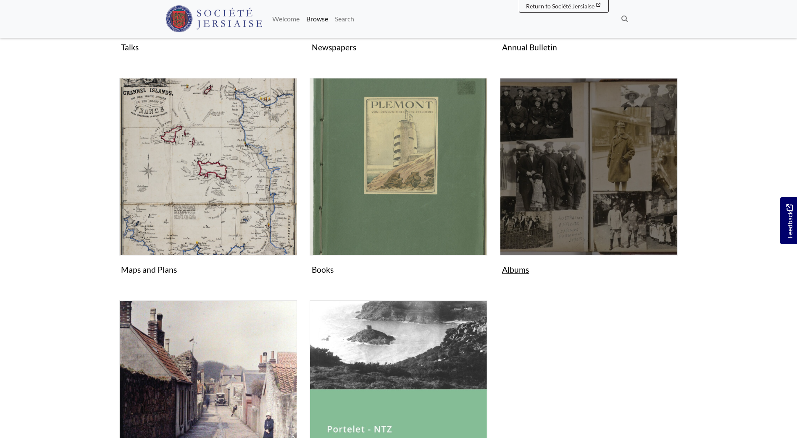
click at [519, 273] on figure "Albums Collection" at bounding box center [589, 178] width 178 height 200
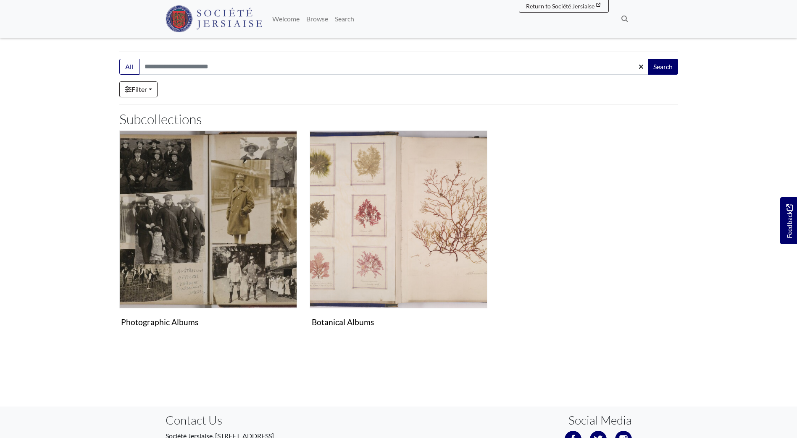
scroll to position [126, 0]
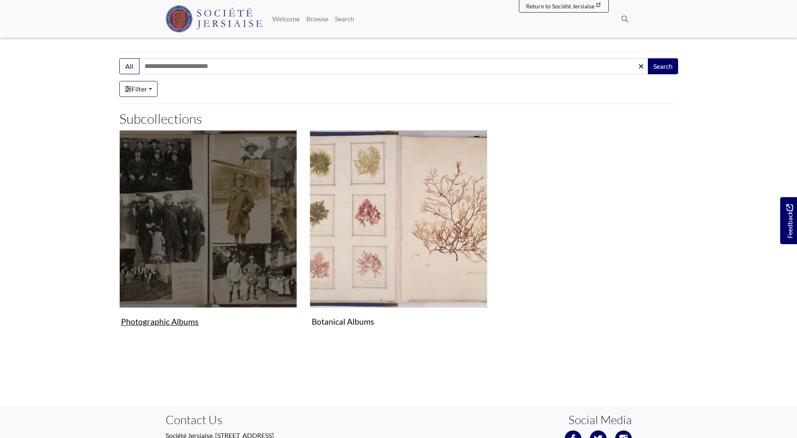
click at [183, 324] on figure "Photographic Albums Collection" at bounding box center [208, 230] width 178 height 200
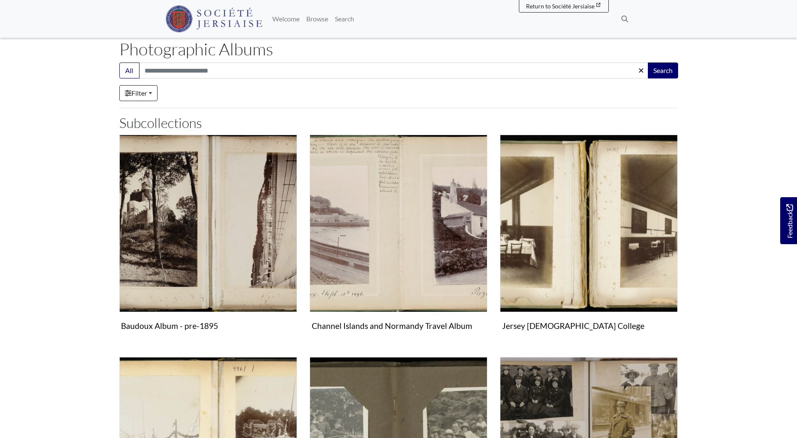
scroll to position [42, 0]
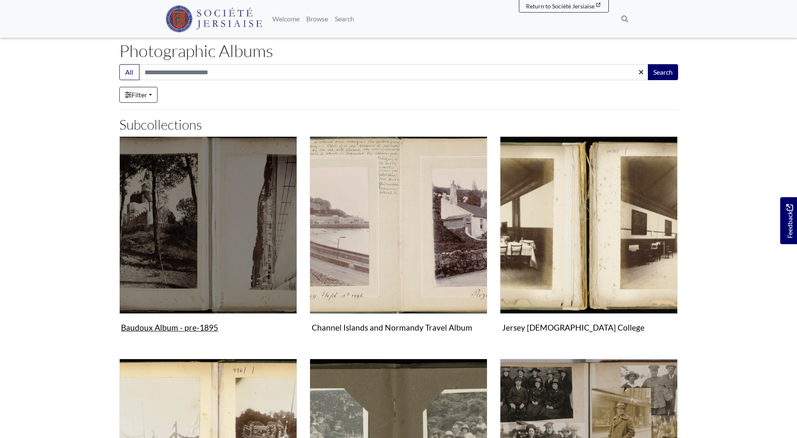
click at [152, 330] on figure "[PERSON_NAME] Album - pre-1895 Collection" at bounding box center [208, 236] width 178 height 200
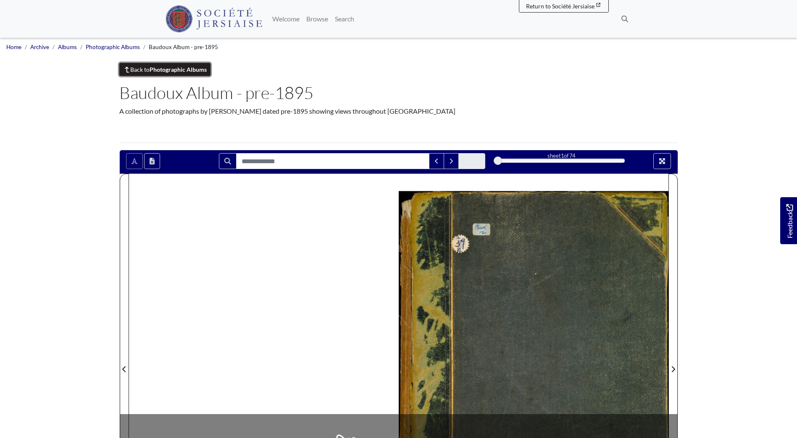
click at [172, 66] on strong "Photographic Albums" at bounding box center [177, 69] width 57 height 7
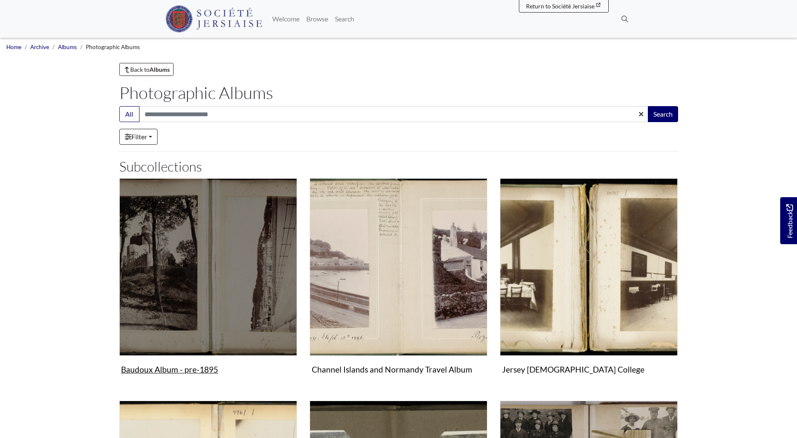
click at [242, 310] on img "Subcollection" at bounding box center [208, 267] width 178 height 178
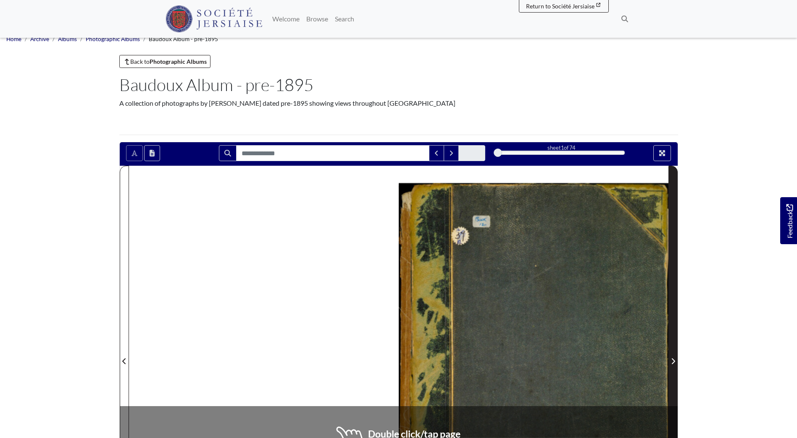
scroll to position [210, 0]
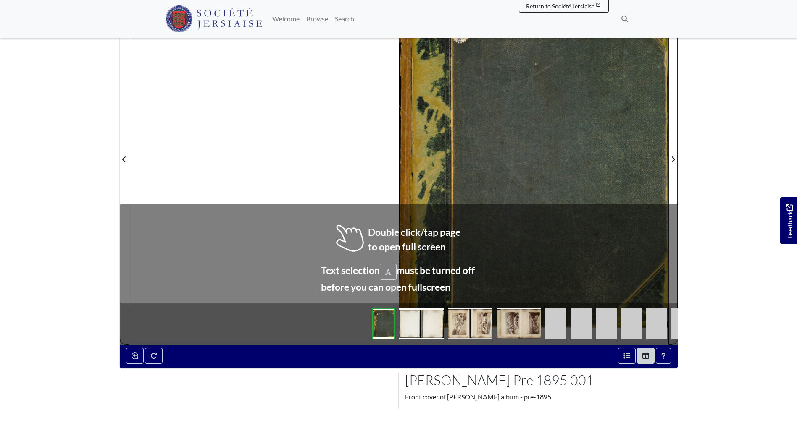
click at [486, 320] on img at bounding box center [470, 323] width 45 height 31
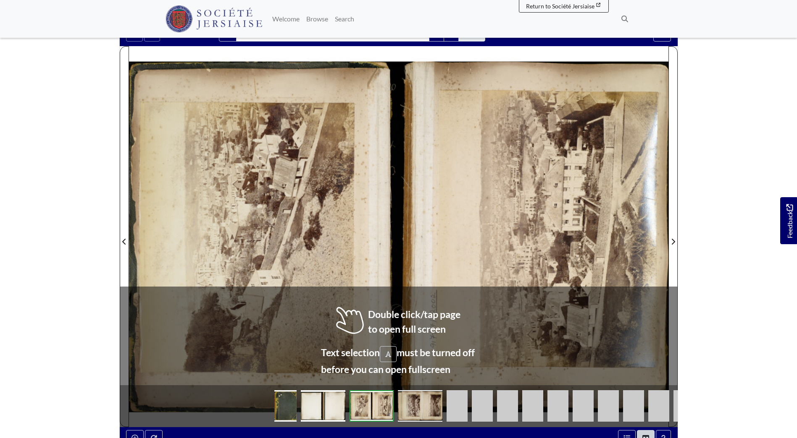
scroll to position [126, 0]
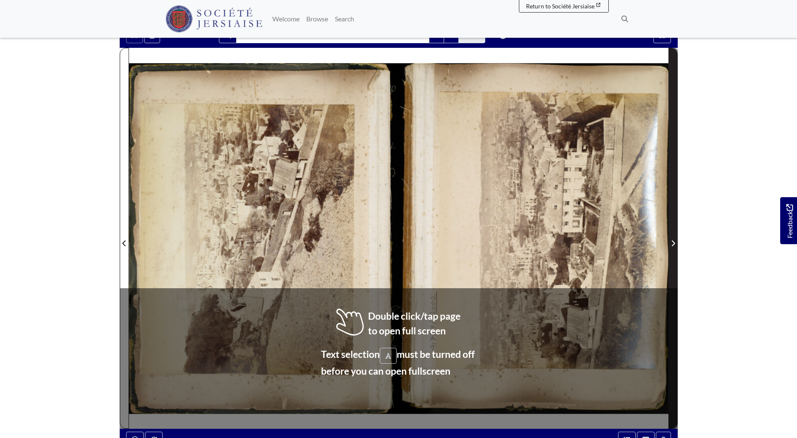
click at [676, 246] on span "Next Page" at bounding box center [672, 244] width 8 height 10
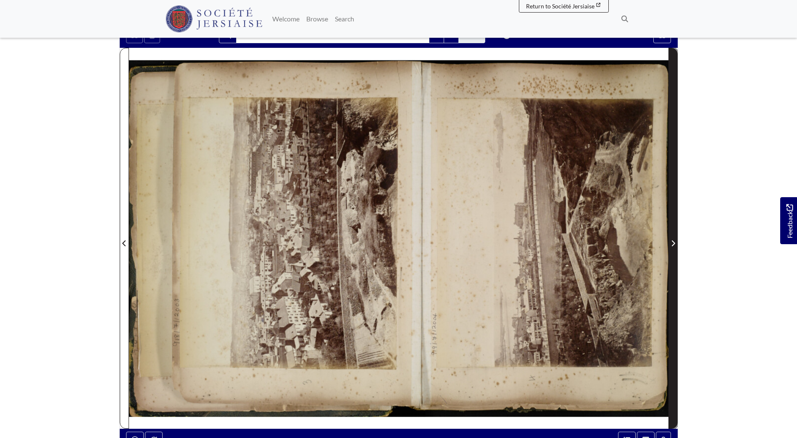
click at [675, 246] on span "Next Page" at bounding box center [672, 244] width 8 height 10
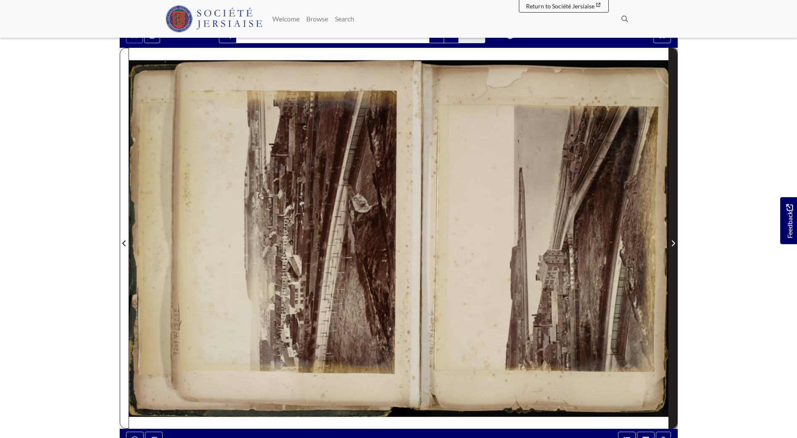
click at [675, 246] on span "Next Page" at bounding box center [672, 244] width 8 height 10
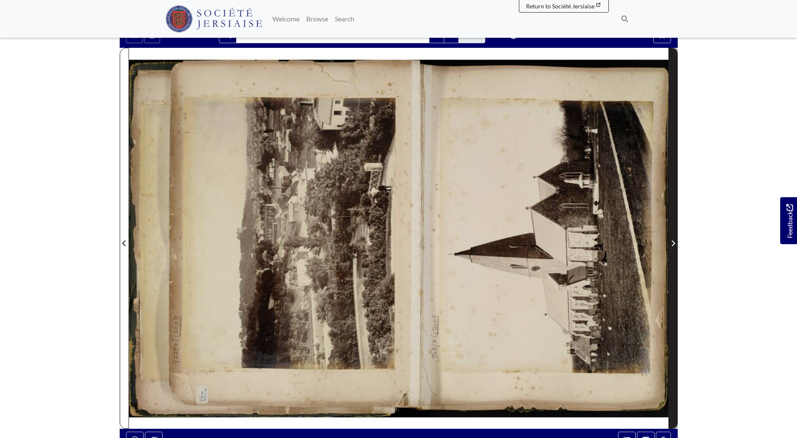
click at [675, 246] on span "Next Page" at bounding box center [672, 244] width 8 height 10
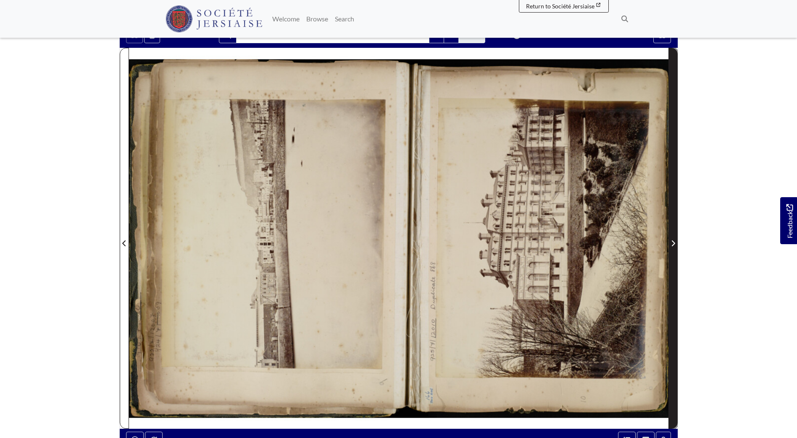
click at [675, 246] on span "Next Page" at bounding box center [672, 244] width 8 height 10
